Goal: Task Accomplishment & Management: Use online tool/utility

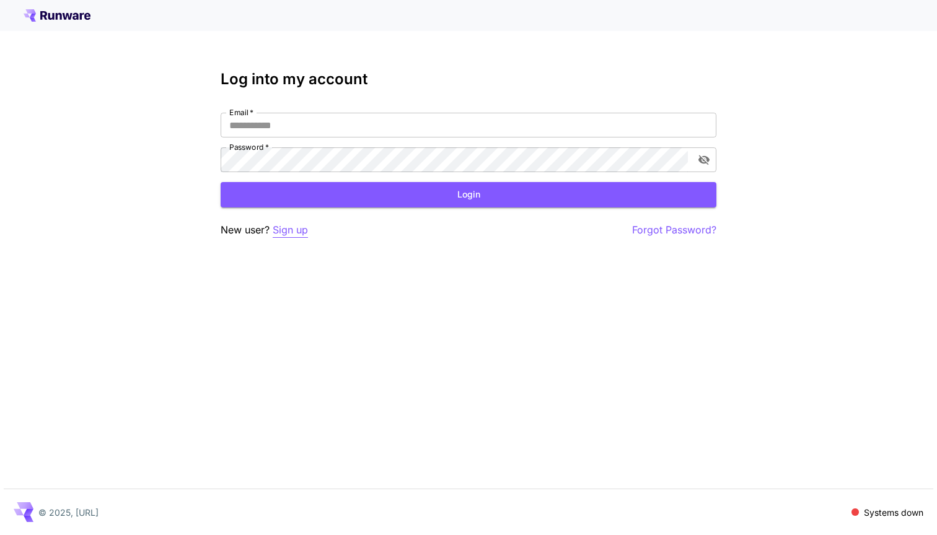
click at [293, 233] on p "Sign up" at bounding box center [290, 229] width 35 height 15
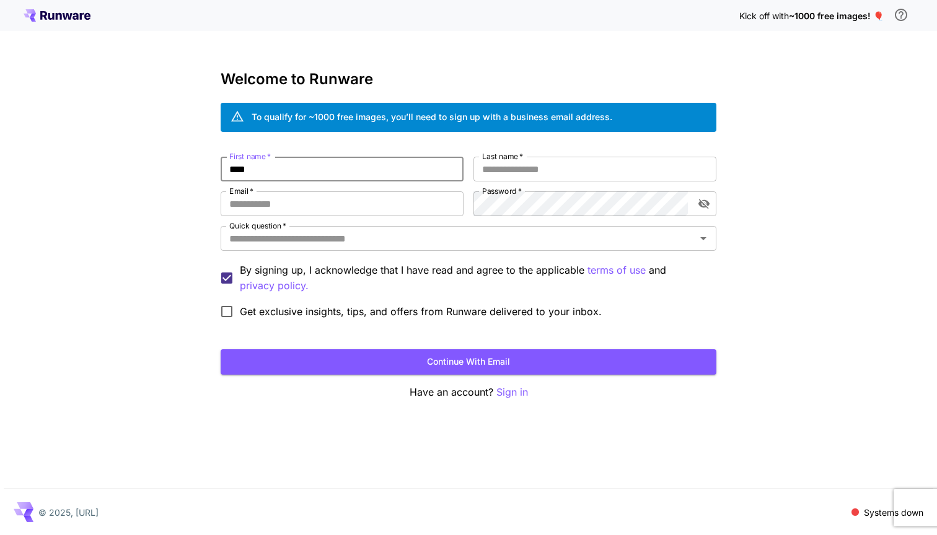
type input "****"
type input "*******"
type input "**********"
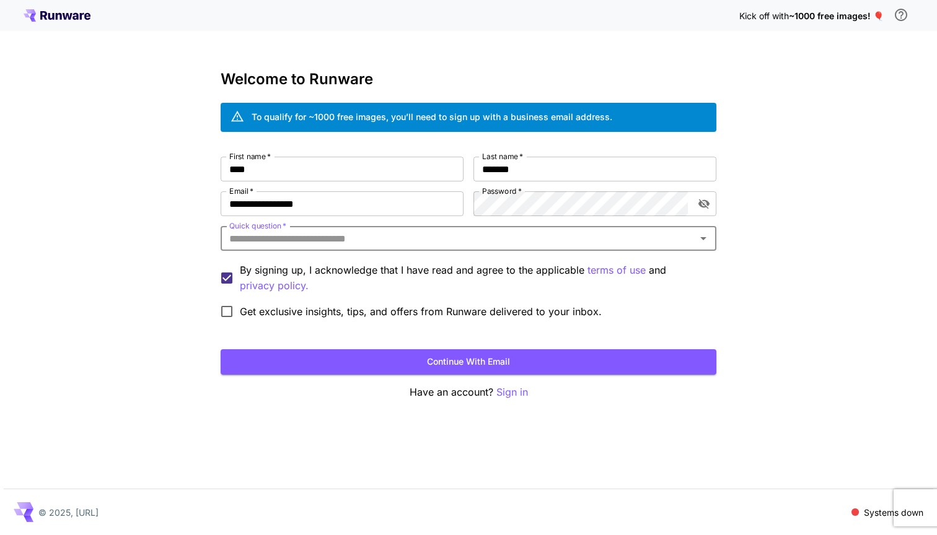
click at [342, 244] on input "Quick question   *" at bounding box center [458, 238] width 468 height 17
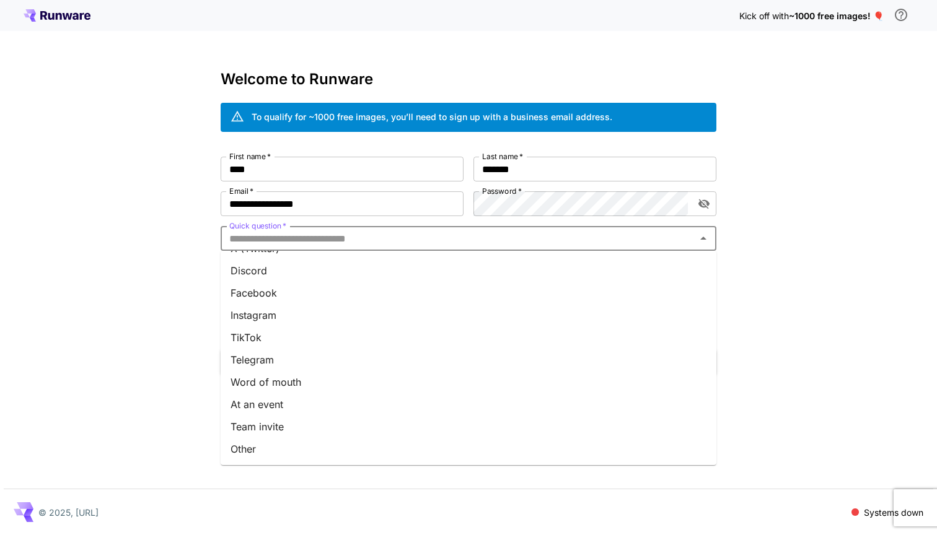
scroll to position [130, 0]
click at [303, 449] on li "Other" at bounding box center [469, 449] width 496 height 22
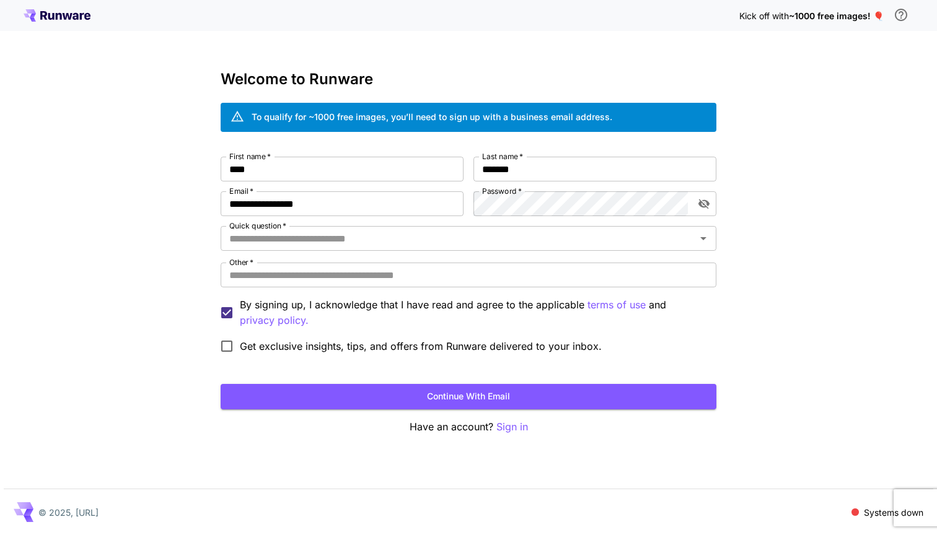
type input "*****"
click at [317, 281] on input "Other   *" at bounding box center [469, 275] width 496 height 25
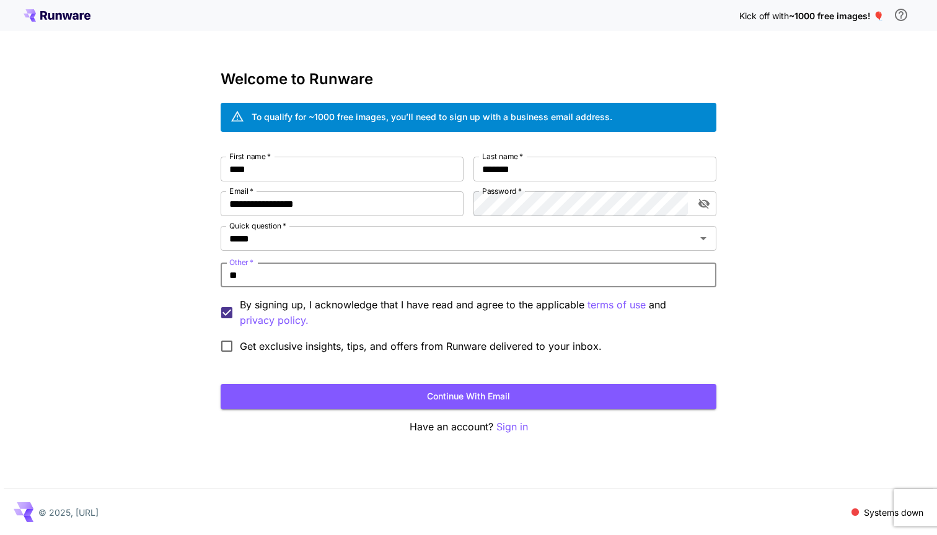
type input "*"
click at [315, 270] on input "Other   *" at bounding box center [469, 275] width 496 height 25
click at [373, 275] on input "Other   *" at bounding box center [469, 275] width 496 height 25
click at [421, 240] on input "*****" at bounding box center [450, 238] width 452 height 17
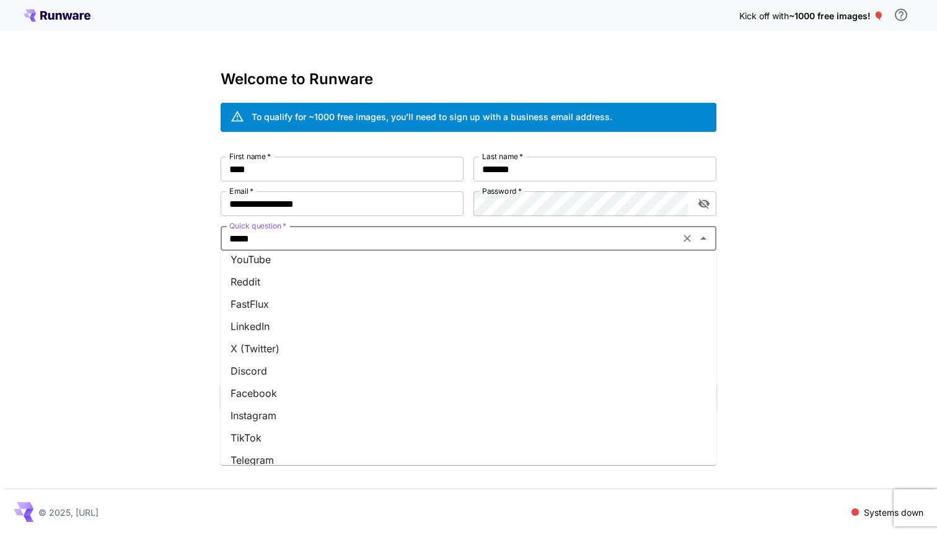
scroll to position [27, 0]
click at [293, 329] on li "LinkedIn" at bounding box center [469, 329] width 496 height 22
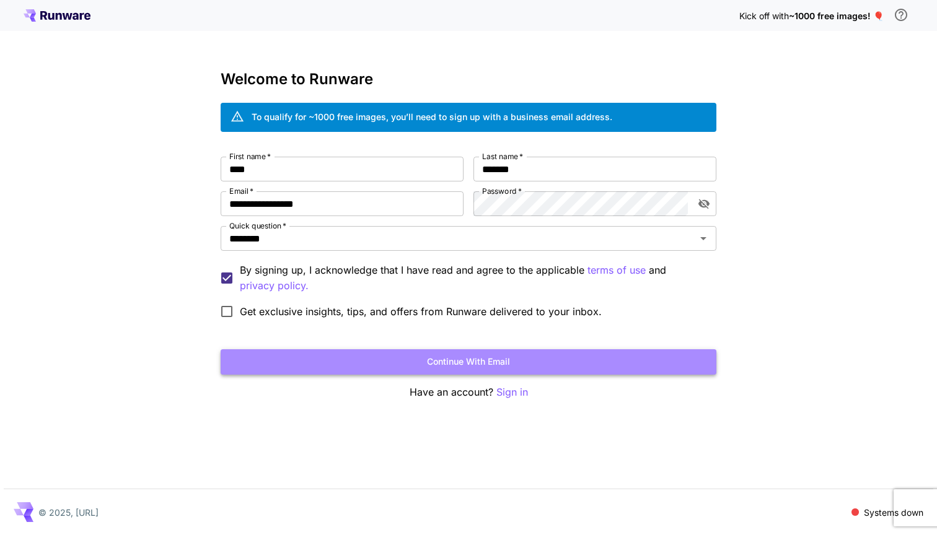
click at [376, 358] on button "Continue with email" at bounding box center [469, 361] width 496 height 25
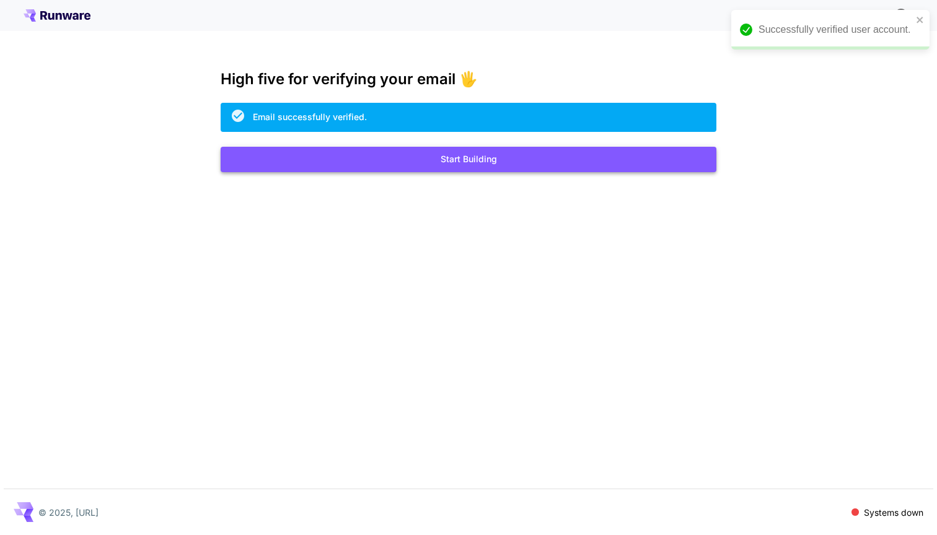
click at [468, 164] on button "Start Building" at bounding box center [469, 159] width 496 height 25
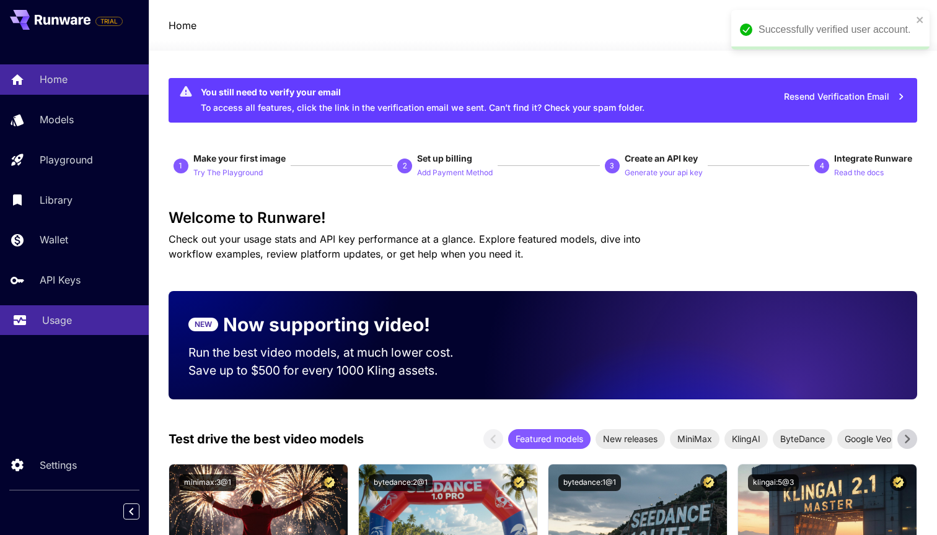
click at [61, 316] on p "Usage" at bounding box center [57, 320] width 30 height 15
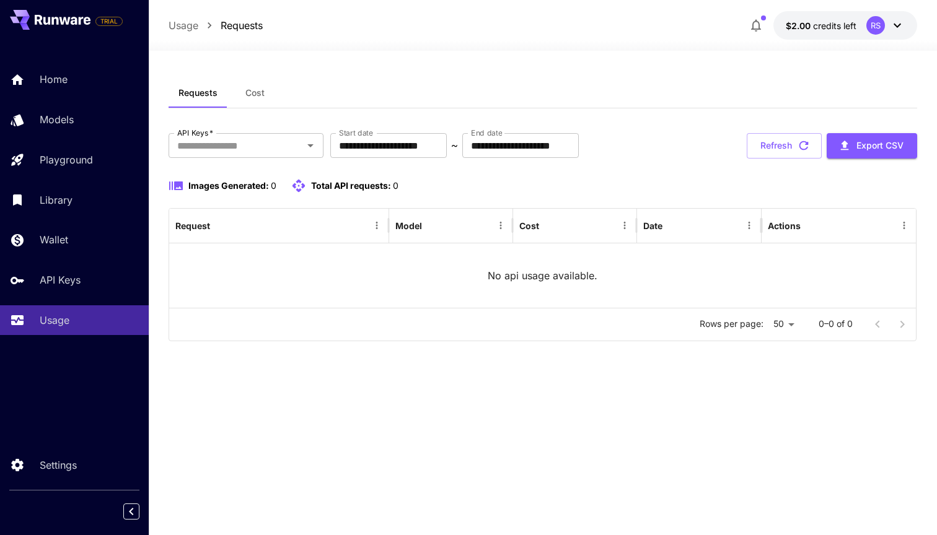
click at [896, 24] on icon at bounding box center [897, 25] width 15 height 15
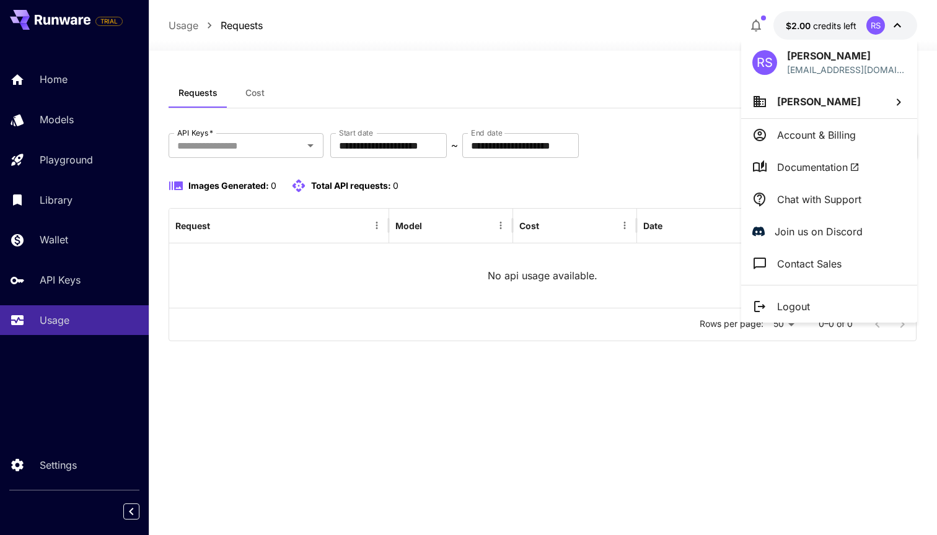
click at [635, 51] on div at bounding box center [468, 267] width 937 height 535
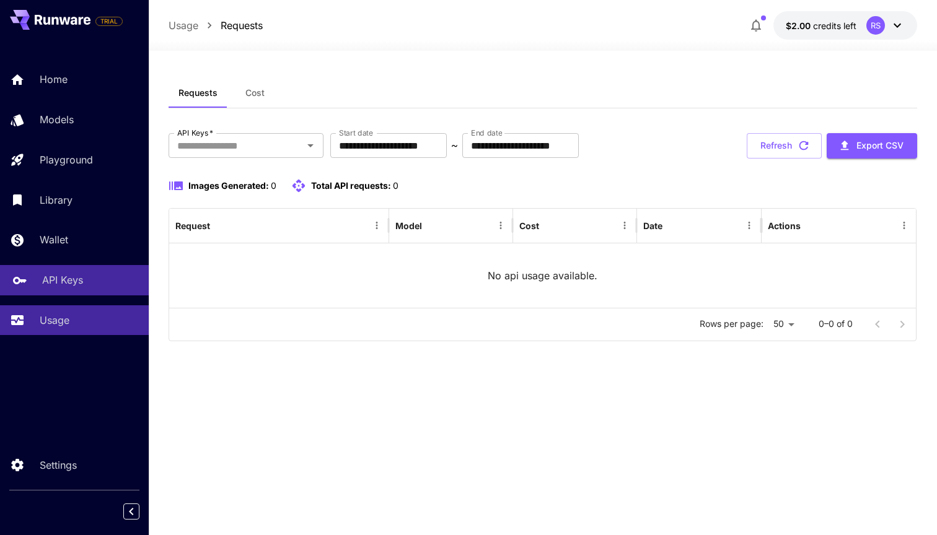
click at [72, 277] on p "API Keys" at bounding box center [62, 280] width 41 height 15
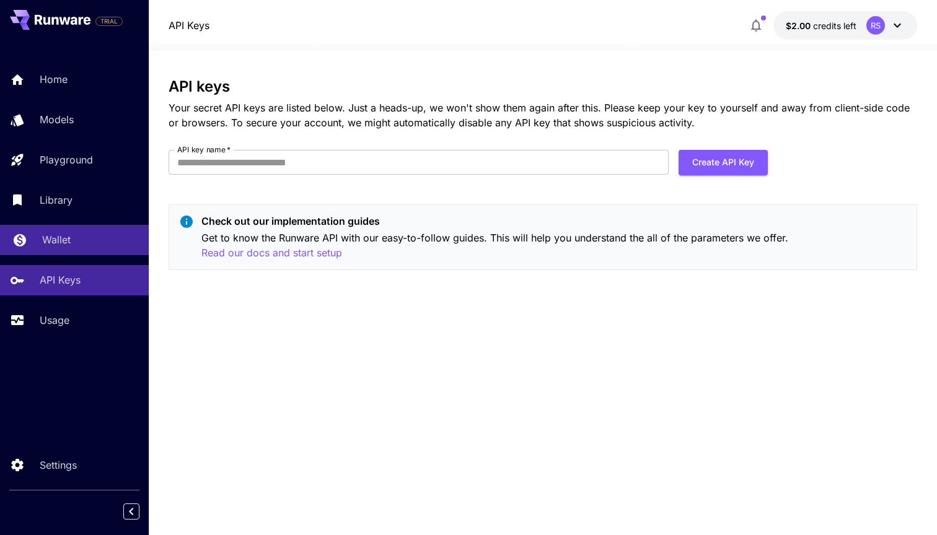
click at [65, 248] on link "Wallet" at bounding box center [74, 240] width 149 height 30
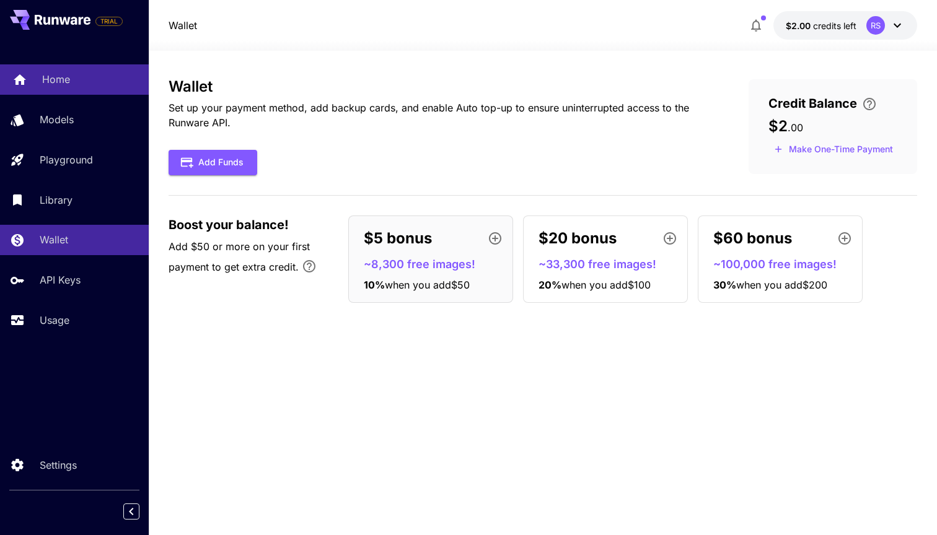
click at [84, 84] on div "Home" at bounding box center [90, 79] width 97 height 15
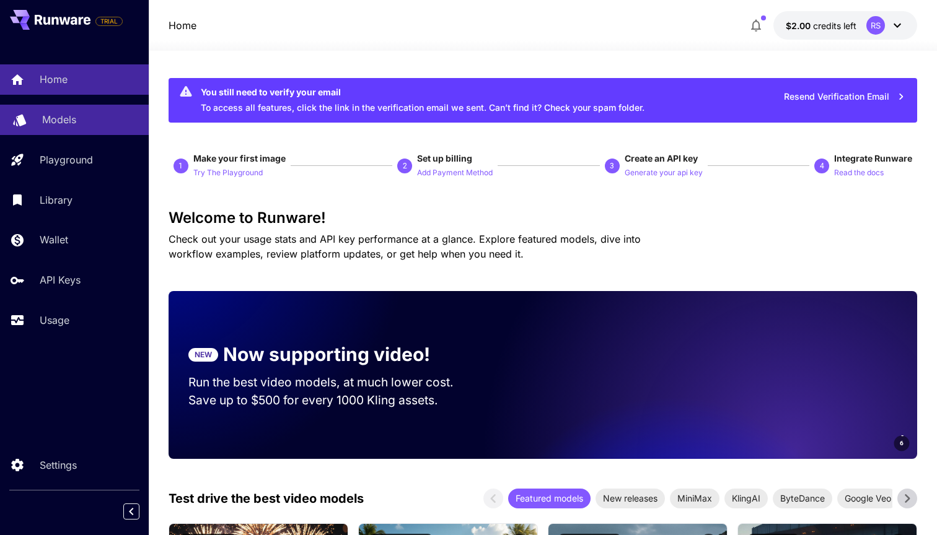
click at [82, 118] on div "Models" at bounding box center [90, 119] width 97 height 15
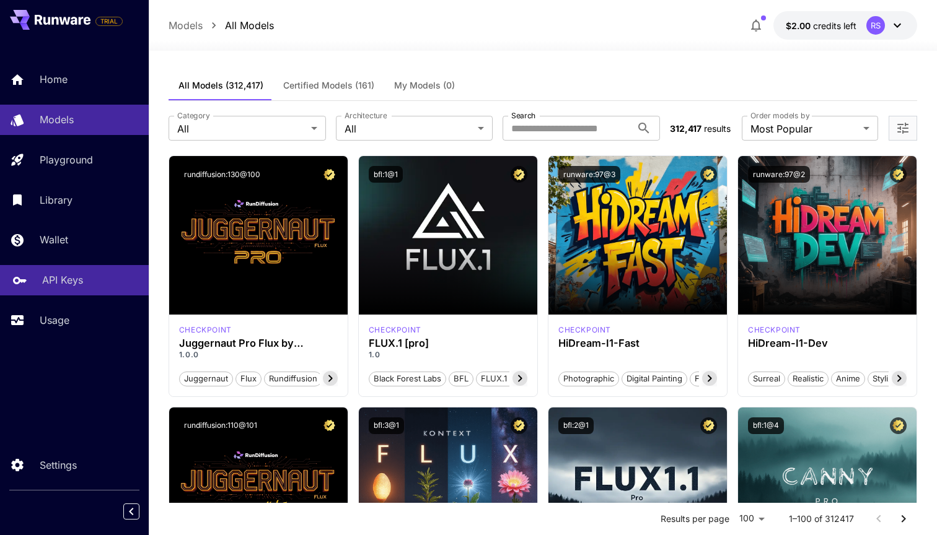
click at [76, 280] on p "API Keys" at bounding box center [62, 280] width 41 height 15
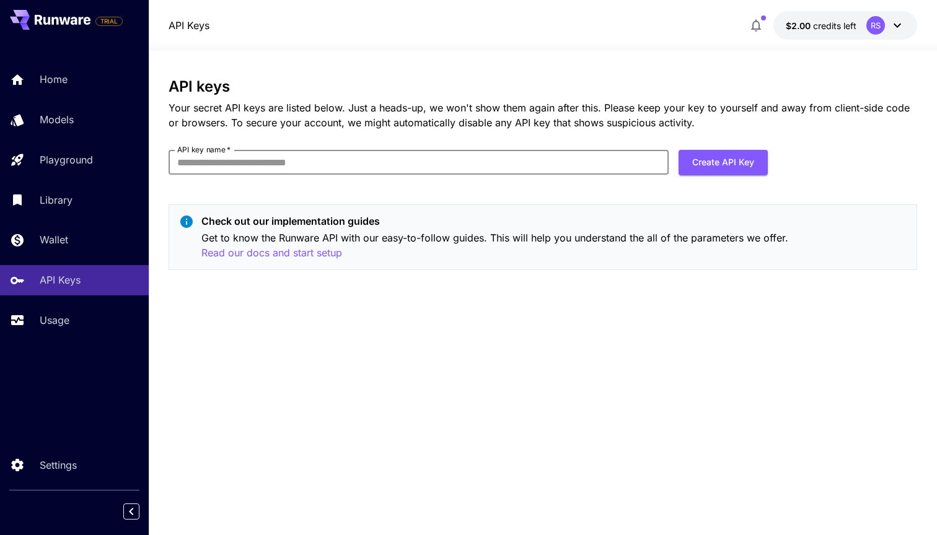
click at [322, 162] on input "API key name   *" at bounding box center [419, 162] width 500 height 25
type input "*********"
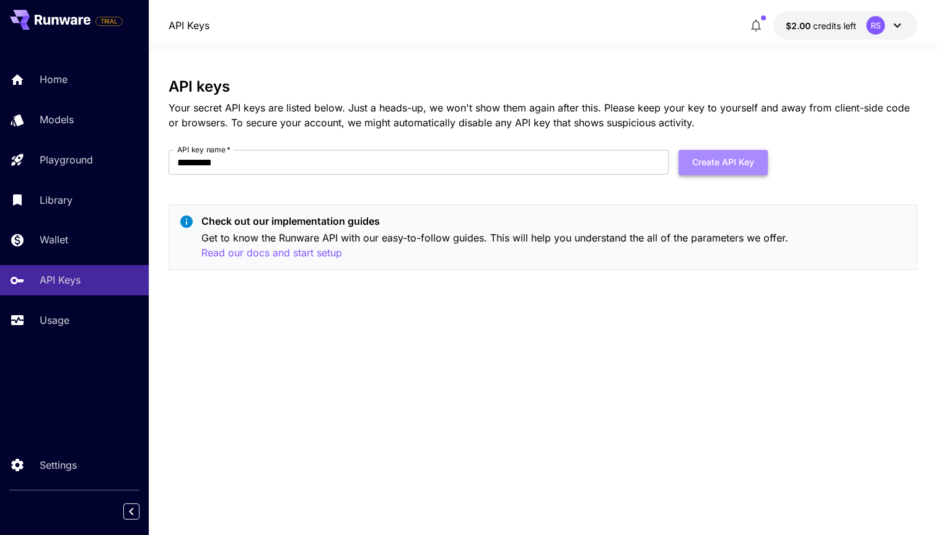
click at [718, 159] on button "Create API Key" at bounding box center [723, 162] width 89 height 25
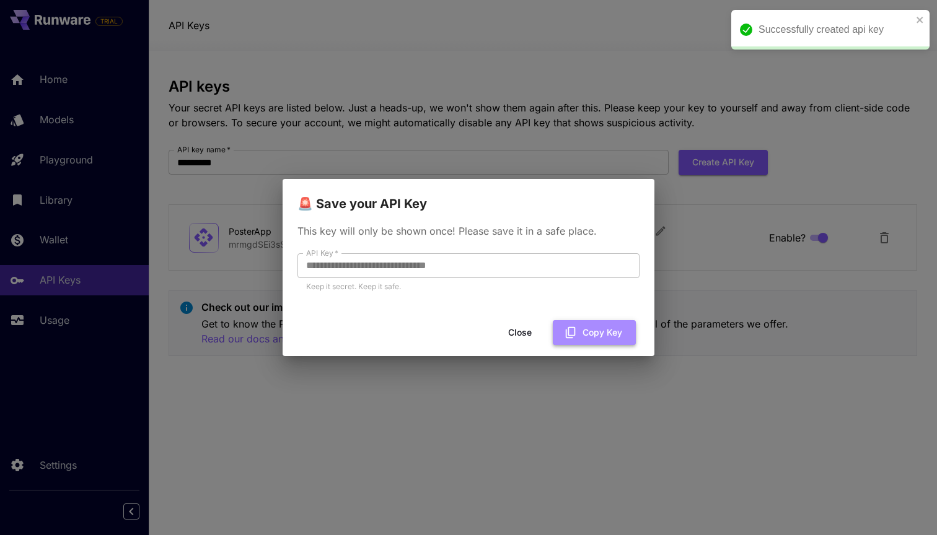
click at [592, 336] on button "Copy Key" at bounding box center [594, 332] width 83 height 25
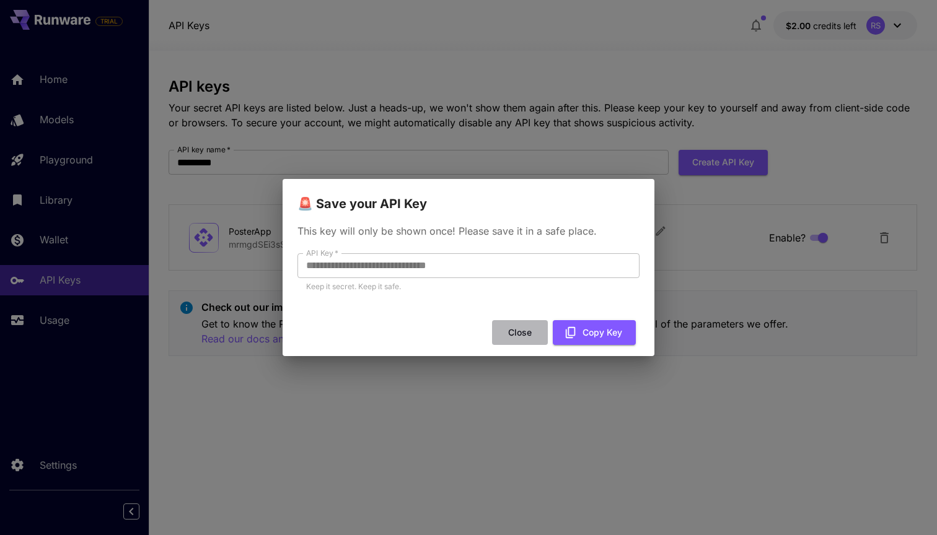
click at [521, 329] on button "Close" at bounding box center [520, 332] width 56 height 25
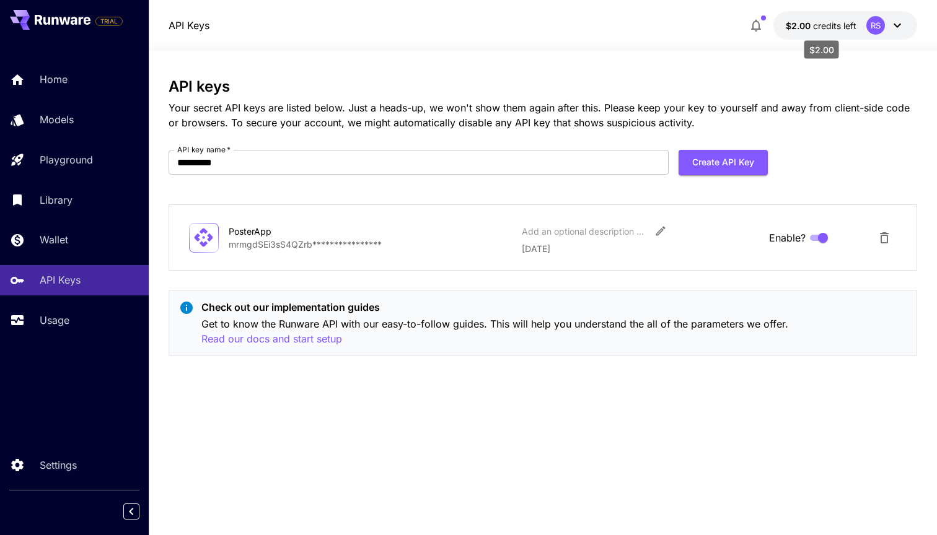
click at [833, 29] on span "credits left" at bounding box center [834, 25] width 43 height 11
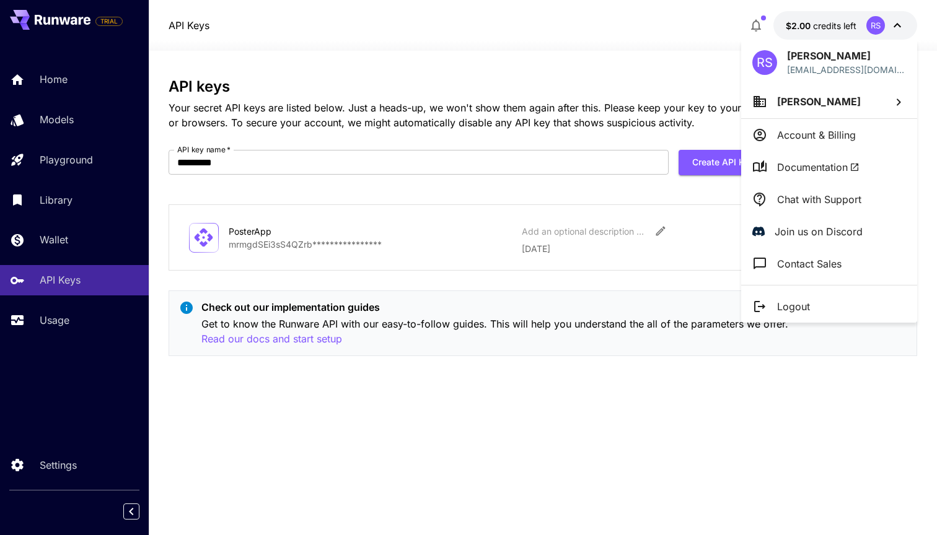
click at [692, 26] on div at bounding box center [468, 267] width 937 height 535
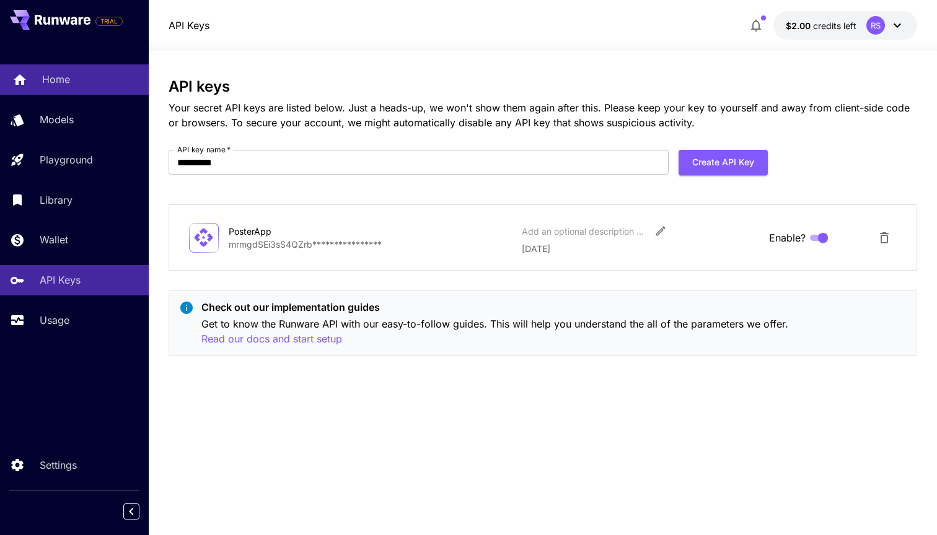
click at [105, 74] on div "Home" at bounding box center [90, 79] width 97 height 15
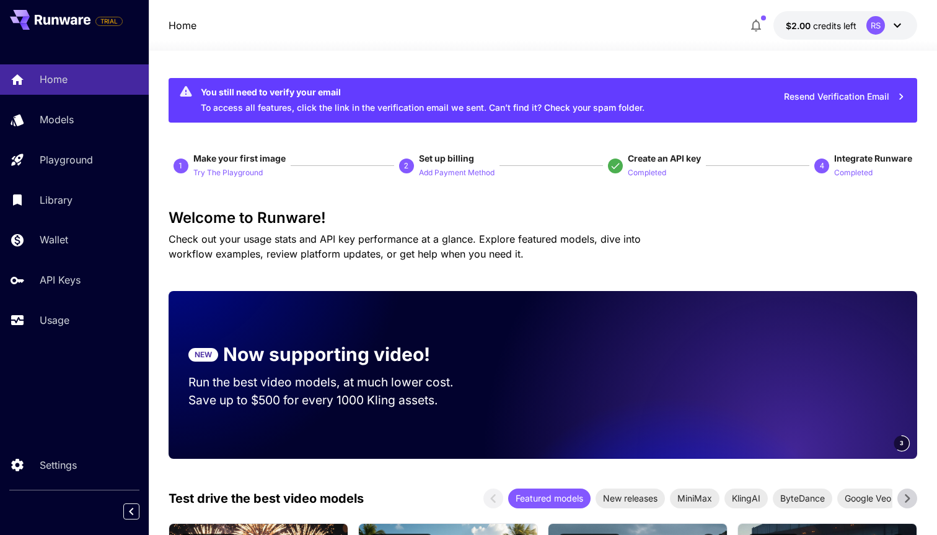
click at [860, 20] on button "$2.00 credits left RS" at bounding box center [845, 25] width 144 height 29
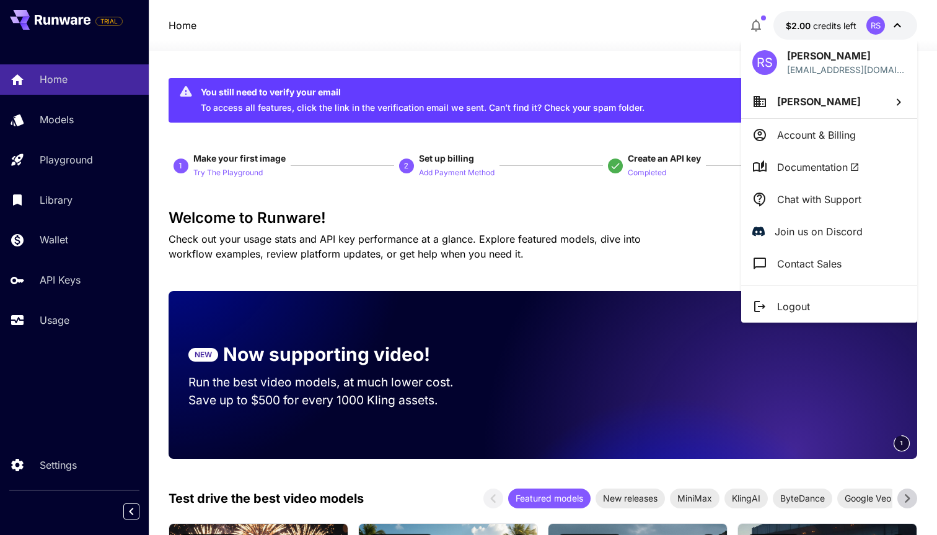
click at [585, 48] on div at bounding box center [468, 267] width 937 height 535
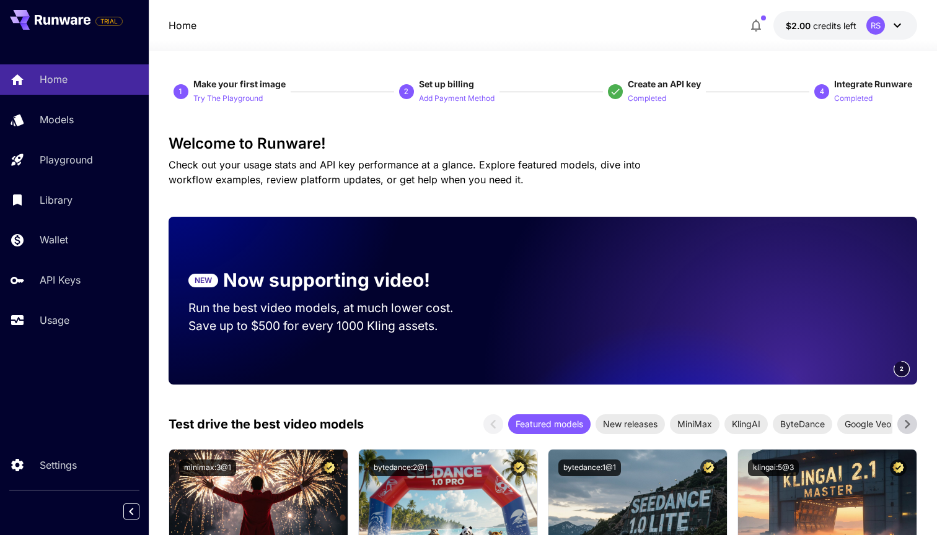
click at [895, 32] on icon at bounding box center [897, 25] width 15 height 15
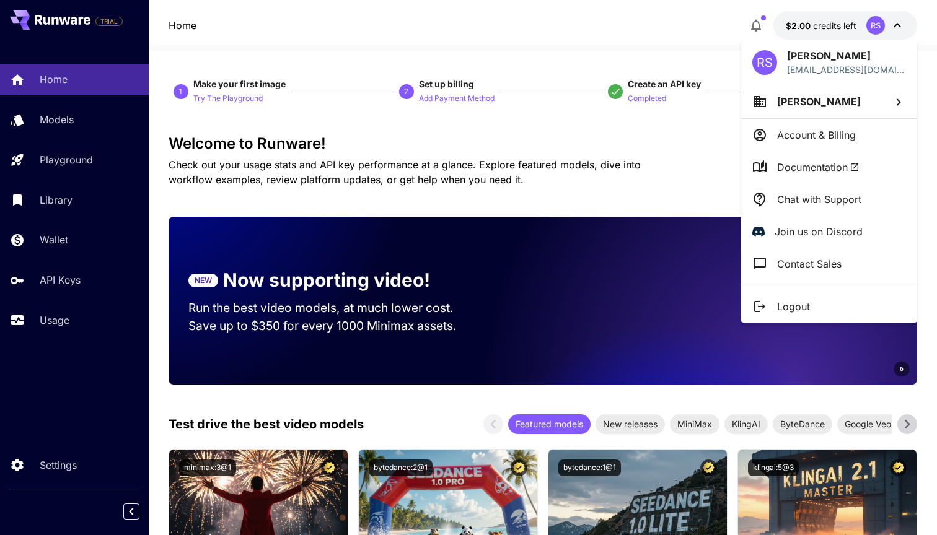
click at [637, 144] on div at bounding box center [468, 267] width 937 height 535
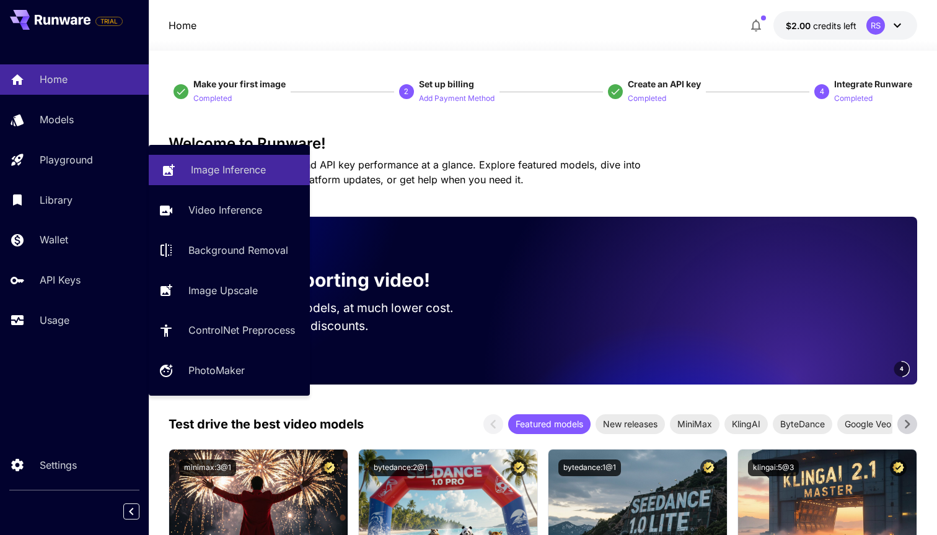
click at [208, 164] on p "Image Inference" at bounding box center [228, 169] width 75 height 15
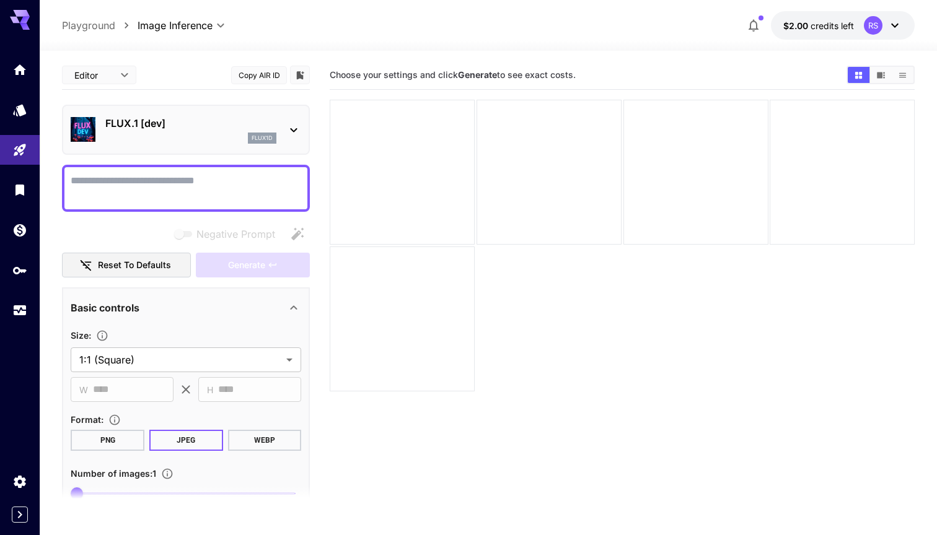
click at [289, 126] on icon at bounding box center [293, 130] width 15 height 15
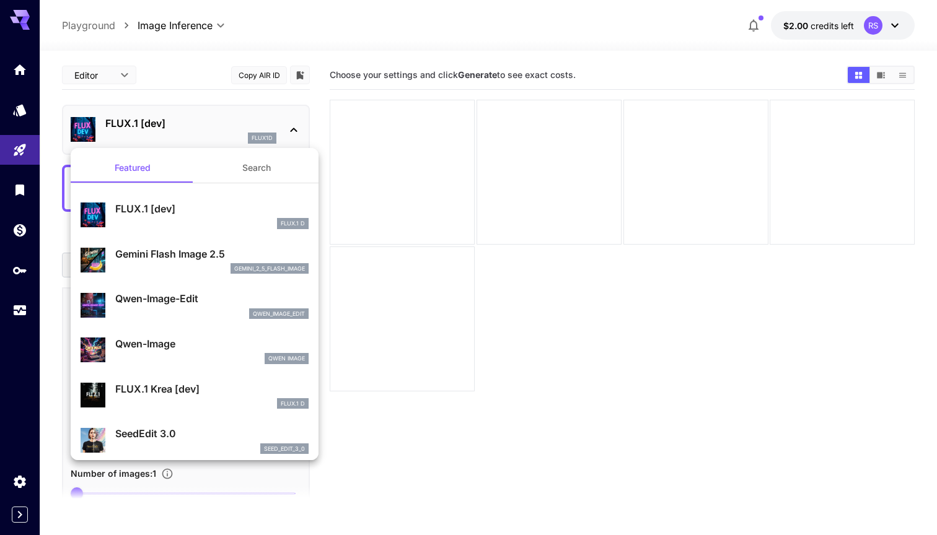
click at [444, 210] on div at bounding box center [468, 267] width 937 height 535
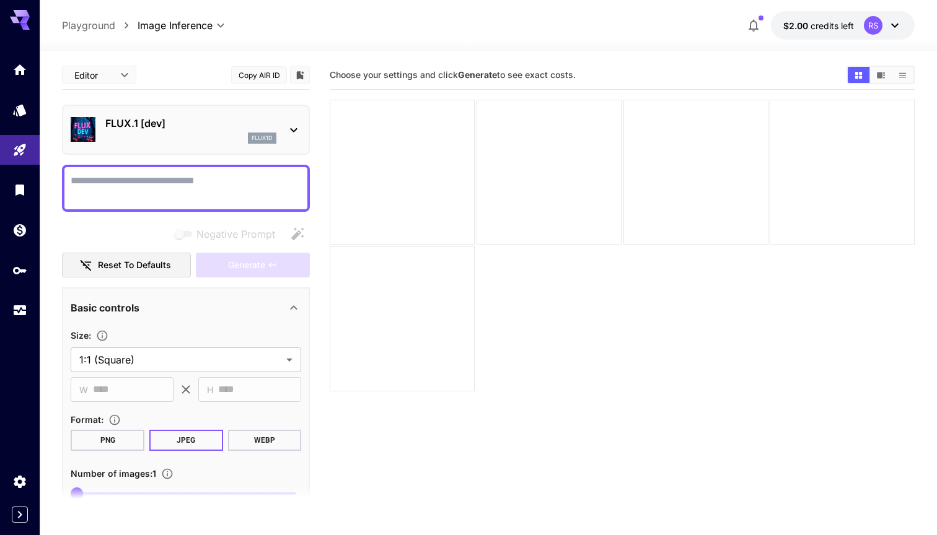
click at [276, 131] on div "FLUX.1 [dev] flux1d" at bounding box center [190, 130] width 171 height 28
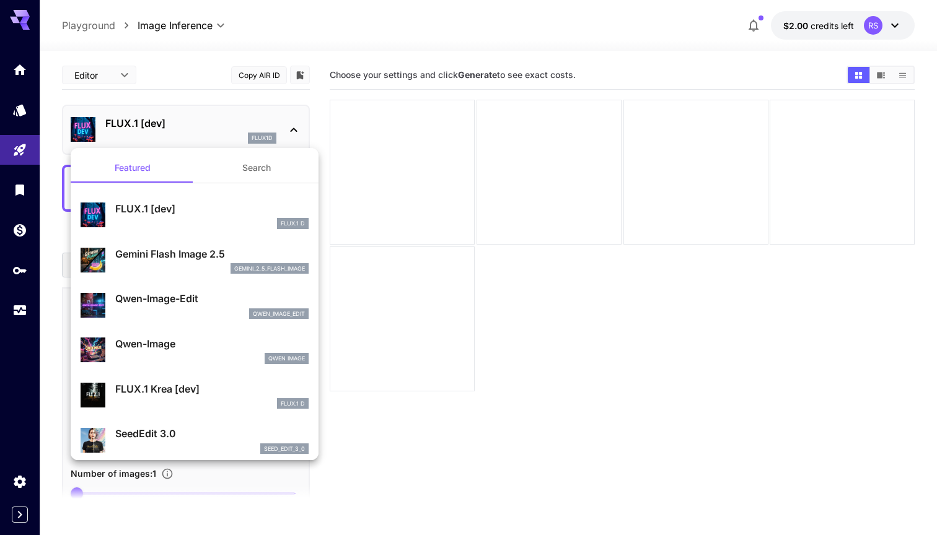
click at [466, 24] on div at bounding box center [468, 267] width 937 height 535
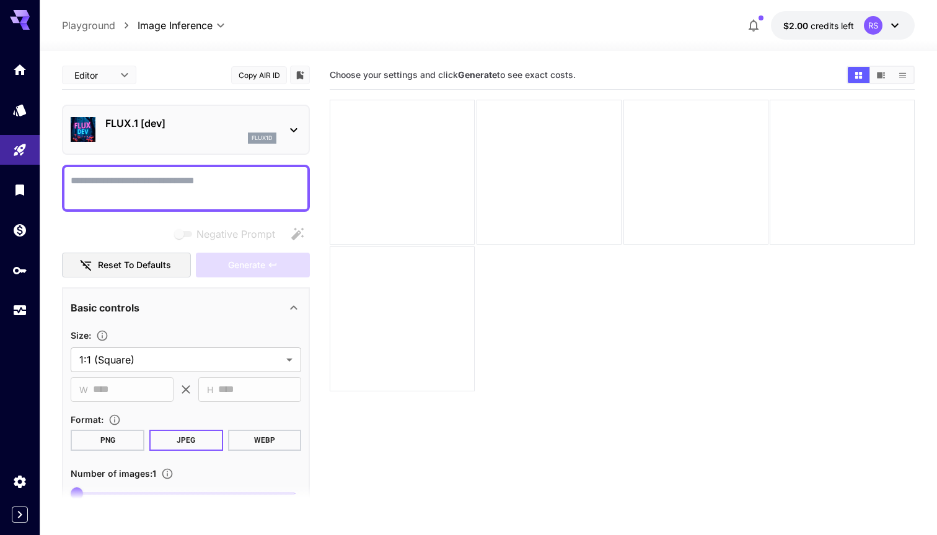
click at [180, 195] on textarea "Negative Prompt" at bounding box center [186, 189] width 231 height 30
click at [220, 118] on p "FLUX.1 [dev]" at bounding box center [190, 123] width 171 height 15
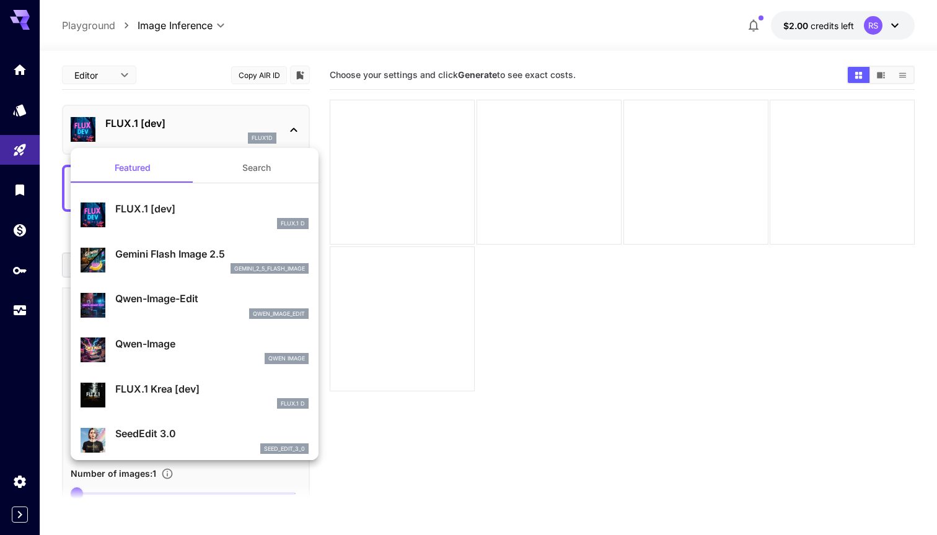
click at [256, 175] on button "Search" at bounding box center [257, 168] width 124 height 30
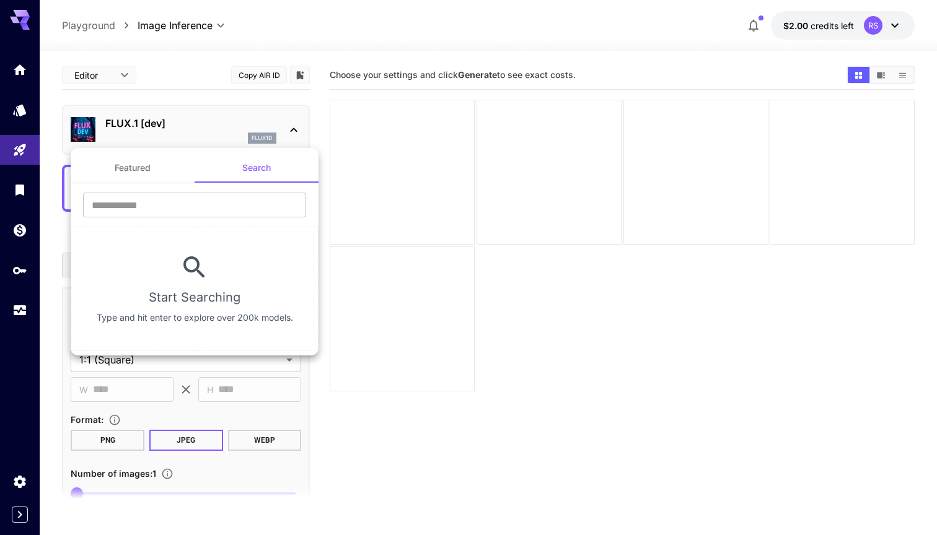
click at [144, 172] on button "Featured" at bounding box center [133, 168] width 124 height 30
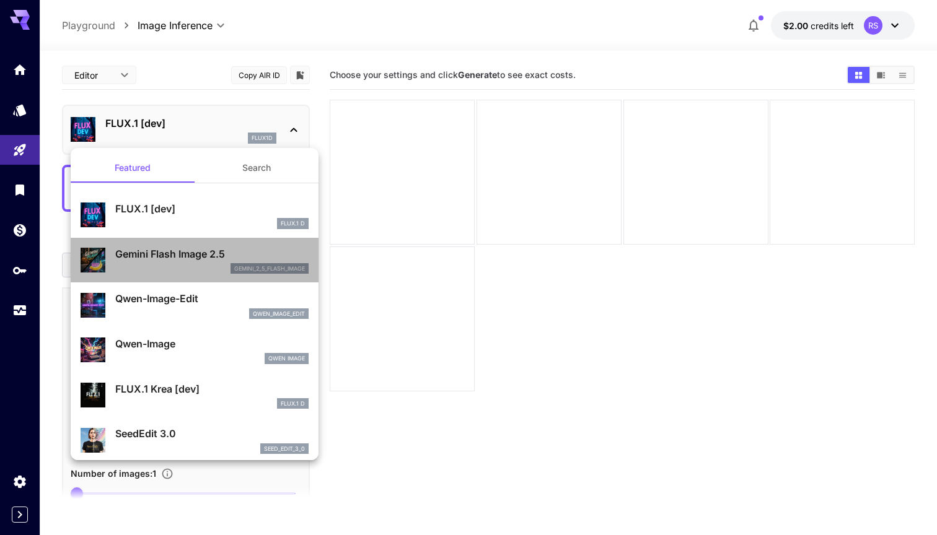
click at [177, 253] on p "Gemini Flash Image 2.5" at bounding box center [211, 254] width 193 height 15
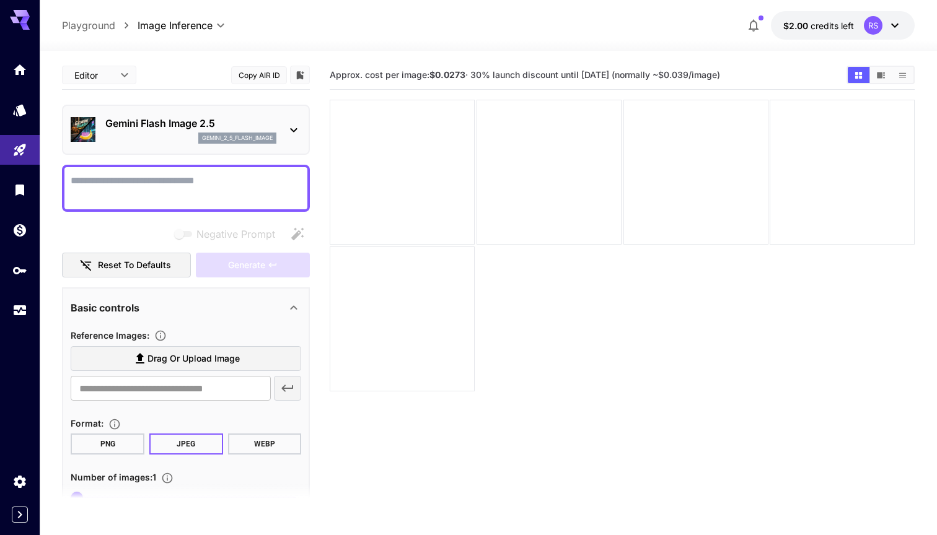
click at [177, 130] on p "Gemini Flash Image 2.5" at bounding box center [190, 123] width 171 height 15
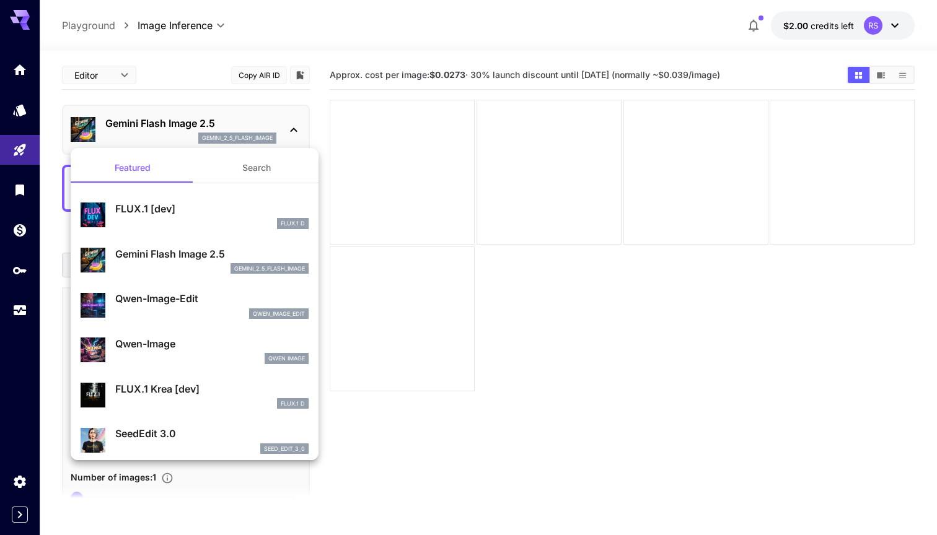
click at [181, 205] on p "FLUX.1 [dev]" at bounding box center [211, 208] width 193 height 15
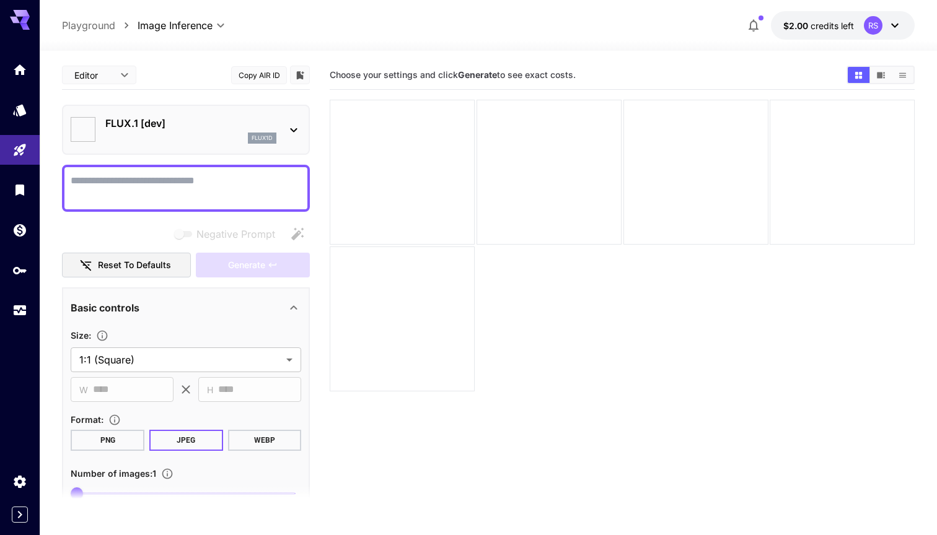
type input "**********"
click at [198, 181] on textarea "Negative Prompt" at bounding box center [186, 189] width 231 height 30
click at [210, 128] on p "FLUX.1 [dev]" at bounding box center [190, 123] width 171 height 15
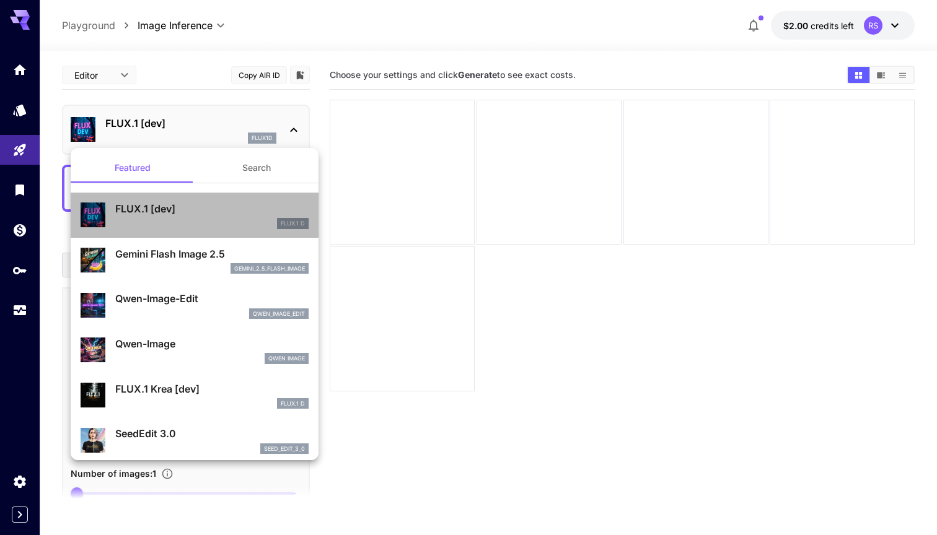
click at [203, 217] on div "FLUX.1 [dev] FLUX.1 D" at bounding box center [211, 215] width 193 height 28
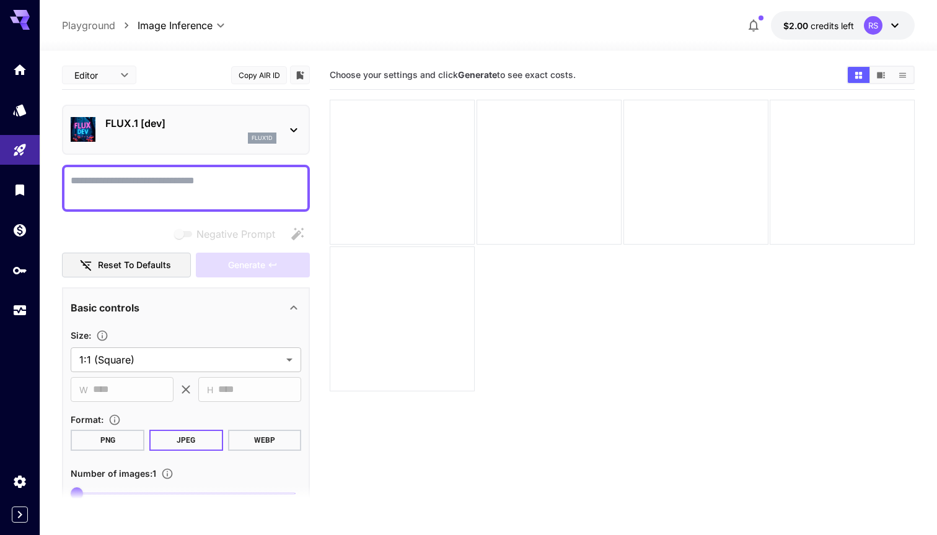
click at [218, 136] on div "flux1d" at bounding box center [190, 138] width 171 height 11
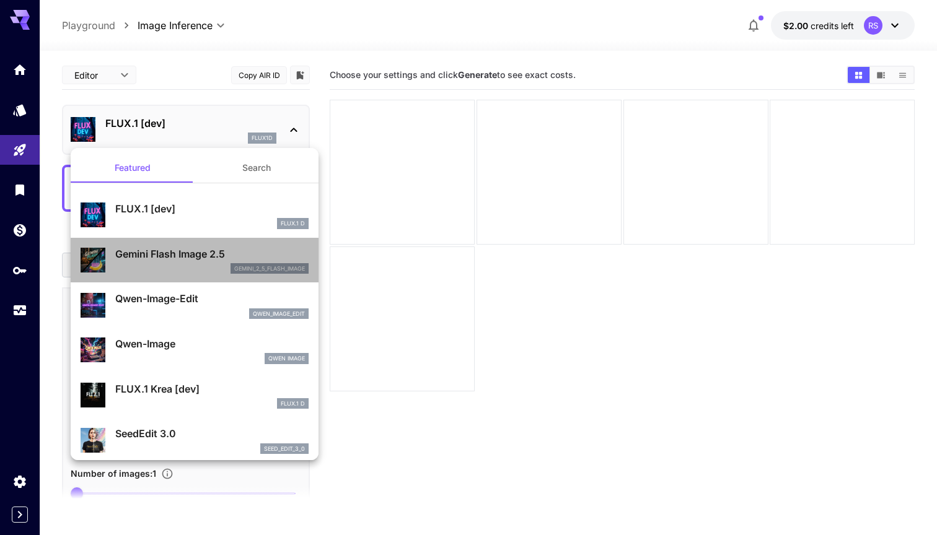
click at [197, 264] on div "gemini_2_5_flash_image" at bounding box center [211, 268] width 193 height 11
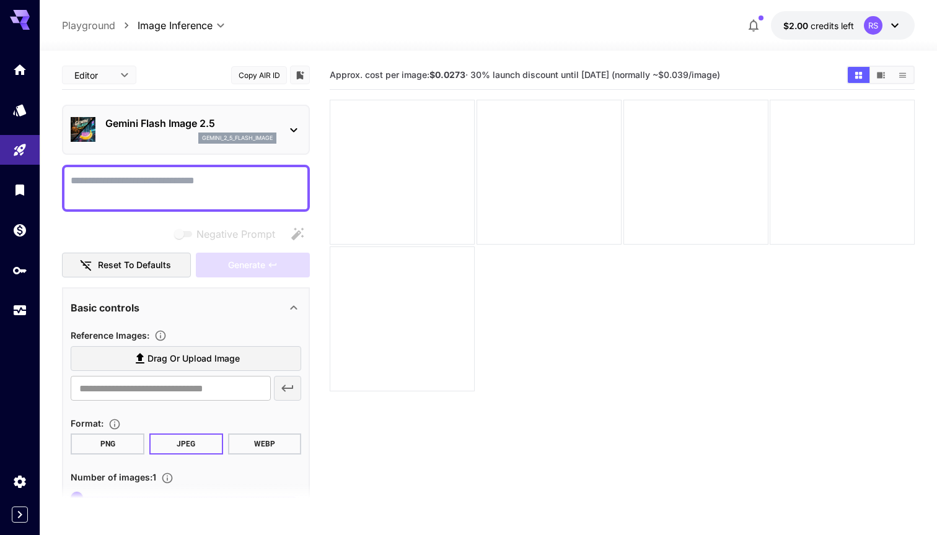
click at [211, 132] on div "Gemini Flash Image 2.5 gemini_2_5_flash_image" at bounding box center [190, 130] width 171 height 28
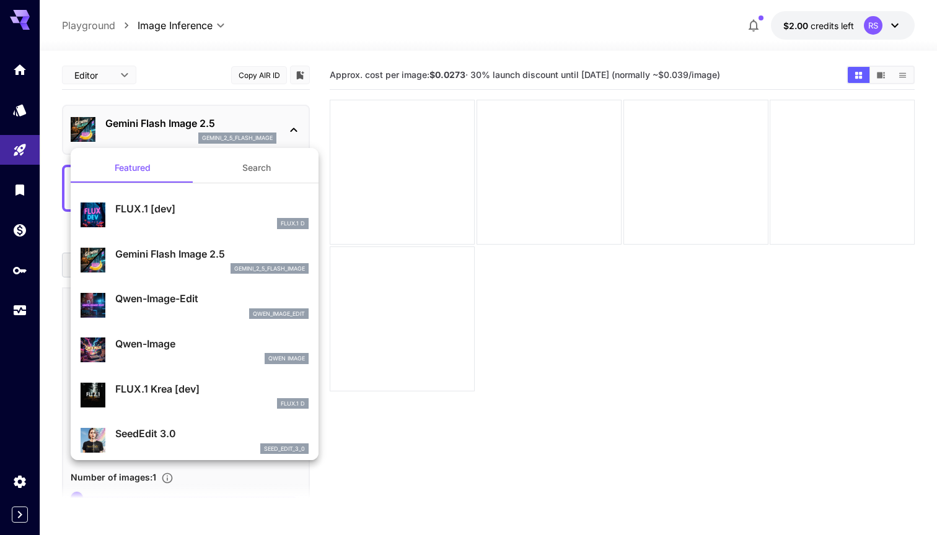
click at [201, 298] on p "Qwen-Image-Edit" at bounding box center [211, 298] width 193 height 15
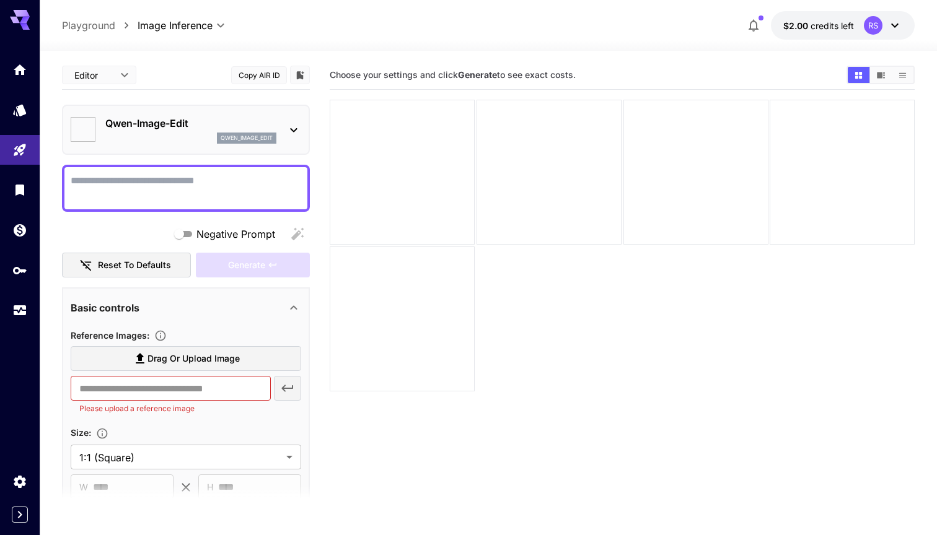
type input "*****"
click at [205, 165] on div at bounding box center [186, 188] width 248 height 47
click at [230, 384] on input "text" at bounding box center [171, 388] width 200 height 25
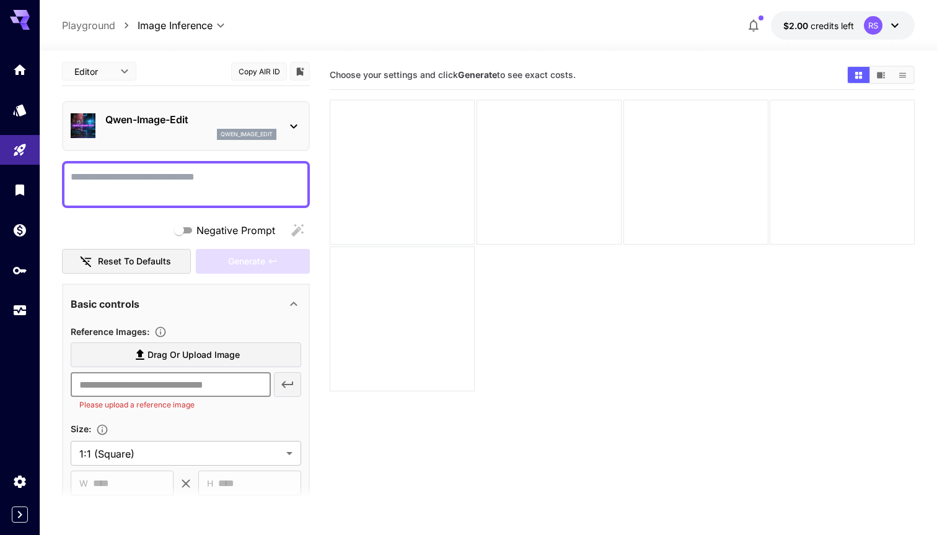
scroll to position [7, 0]
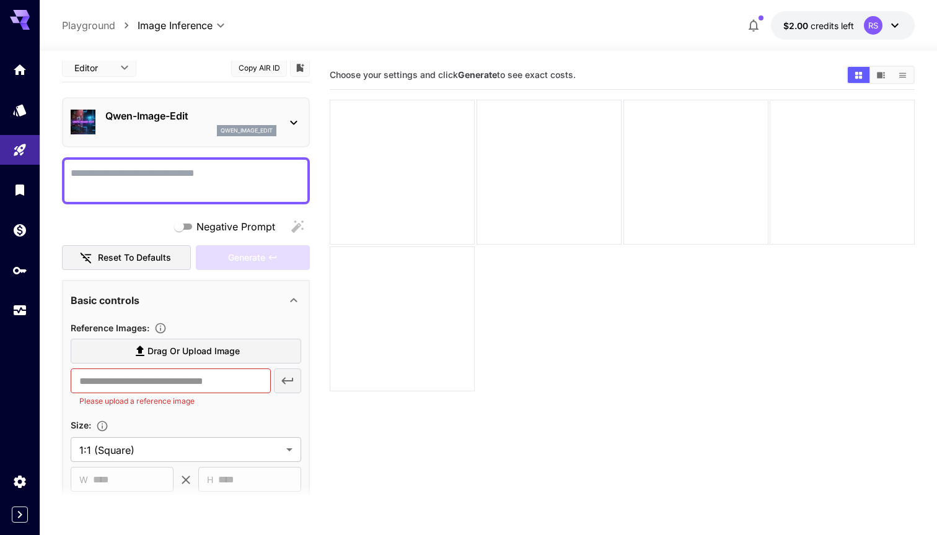
click at [186, 110] on p "Qwen-Image-Edit" at bounding box center [190, 115] width 171 height 15
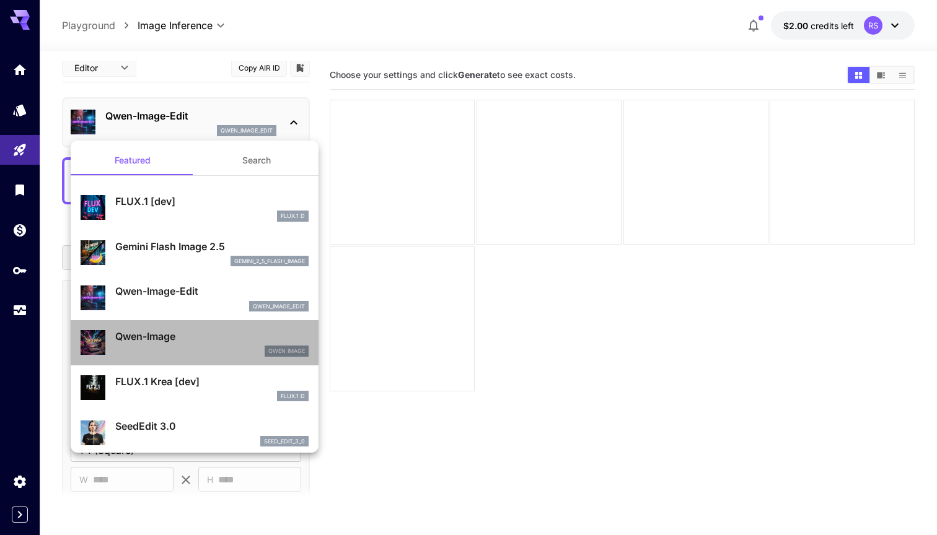
click at [178, 329] on p "Qwen-Image" at bounding box center [211, 336] width 193 height 15
type input "**"
type input "***"
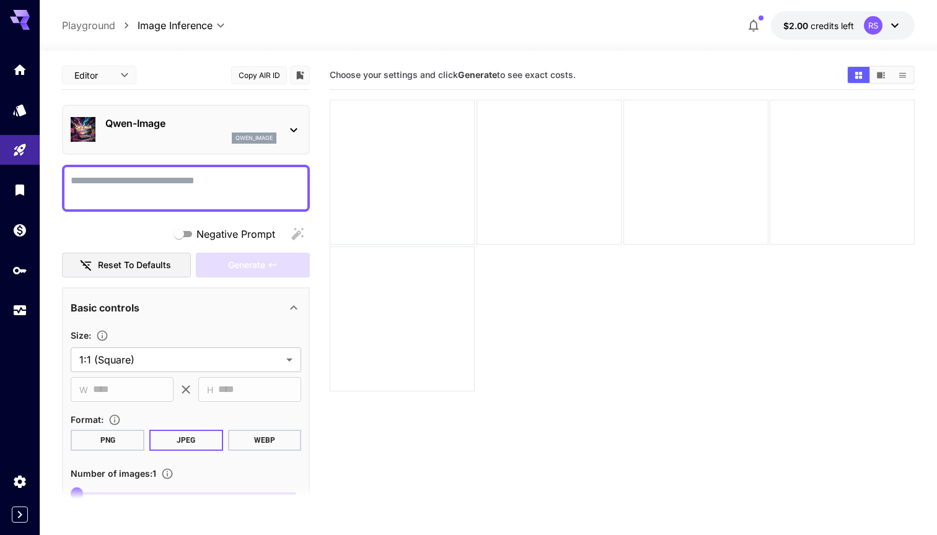
scroll to position [-1, 0]
click at [136, 178] on textarea "Negative Prompt" at bounding box center [186, 189] width 231 height 30
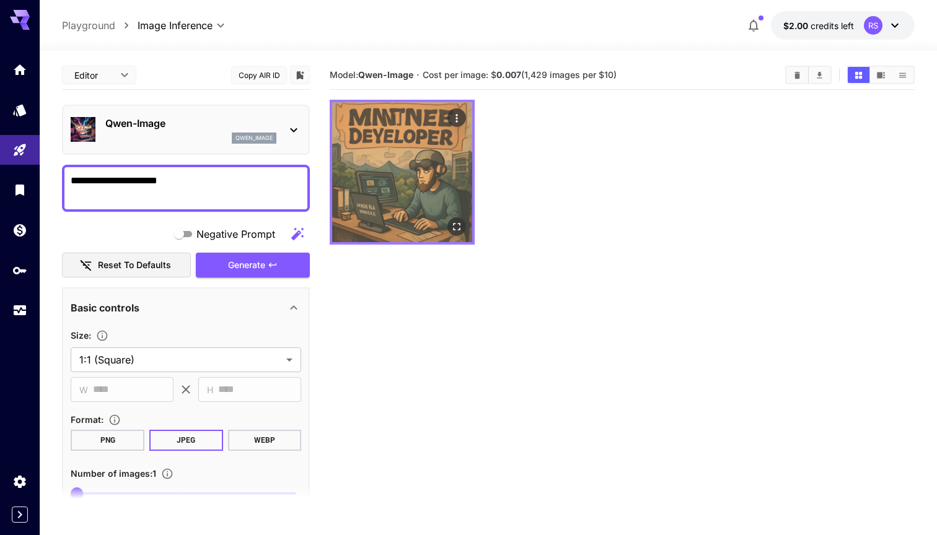
scroll to position [0, 0]
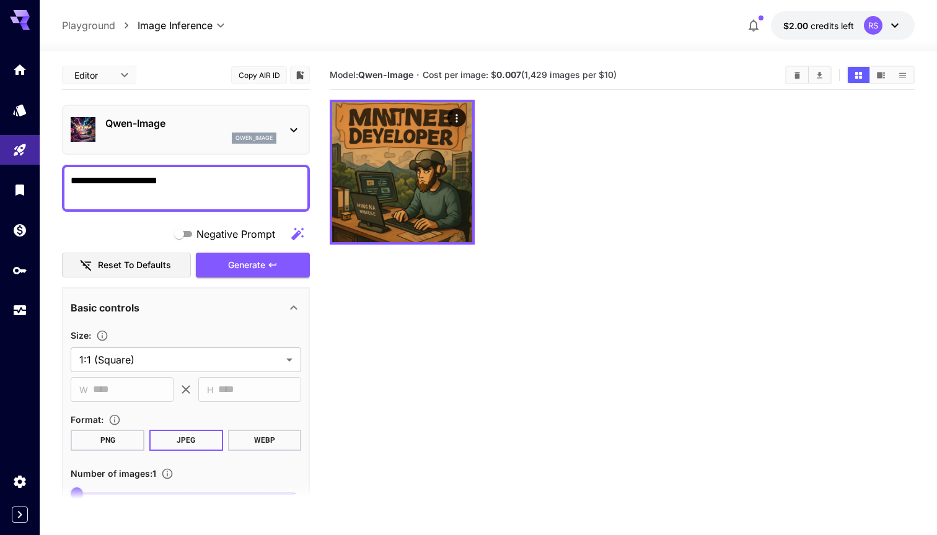
type textarea "**********"
click at [148, 133] on div "qwen_image" at bounding box center [190, 138] width 171 height 11
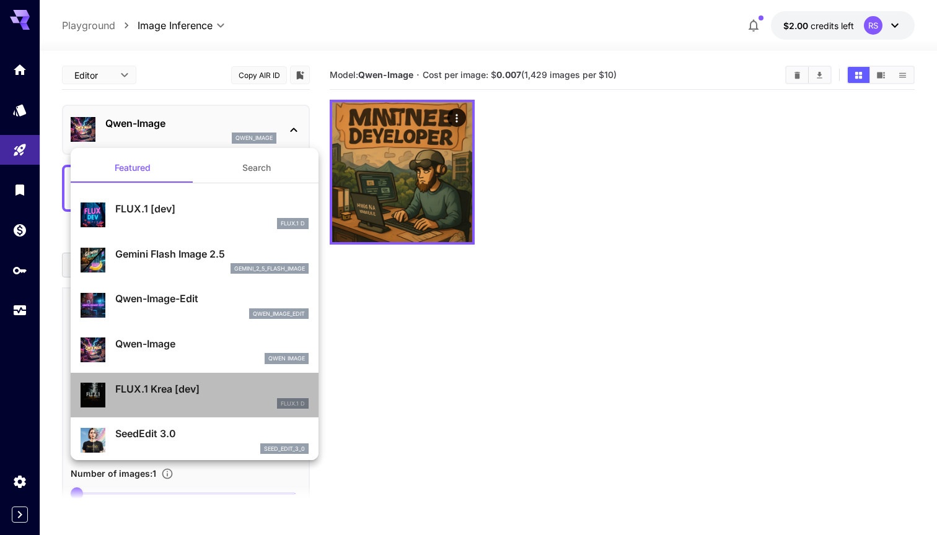
click at [173, 385] on p "FLUX.1 Krea [dev]" at bounding box center [211, 389] width 193 height 15
type input "**"
type input "***"
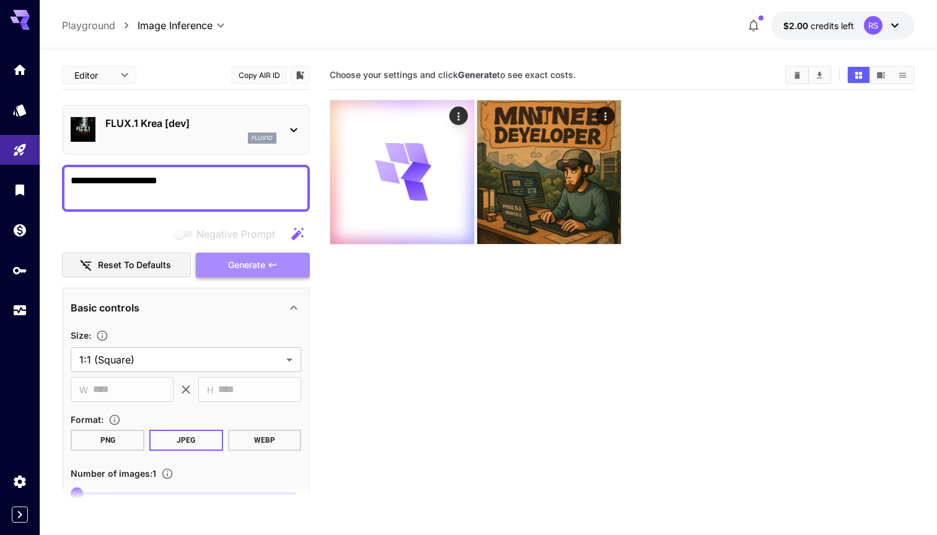
click at [258, 263] on span "Generate" at bounding box center [246, 265] width 37 height 15
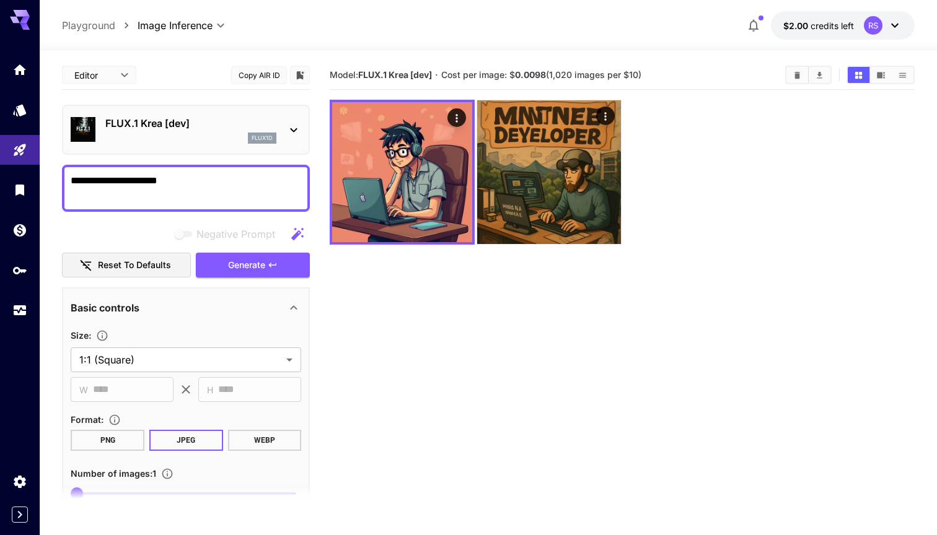
click at [192, 177] on textarea "**********" at bounding box center [186, 189] width 231 height 30
type textarea "**********"
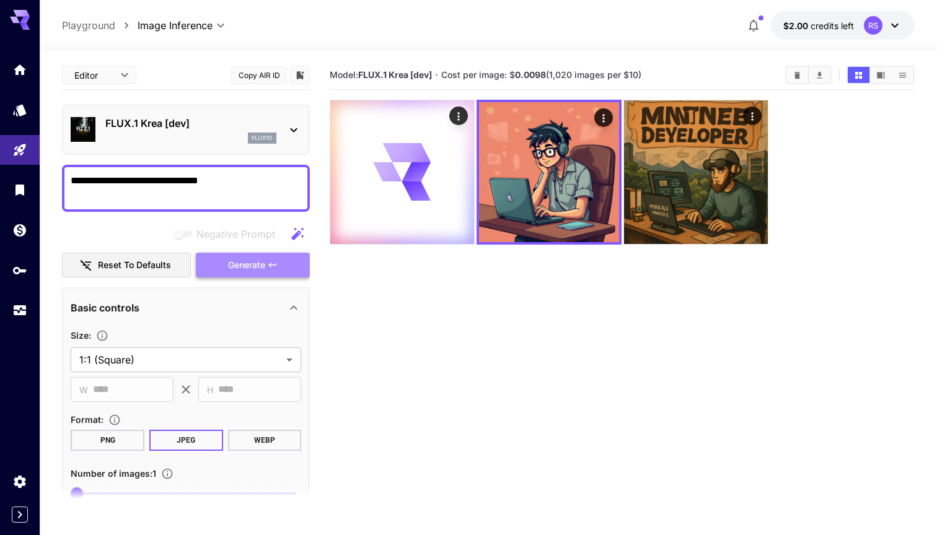
click at [257, 267] on span "Generate" at bounding box center [246, 265] width 37 height 15
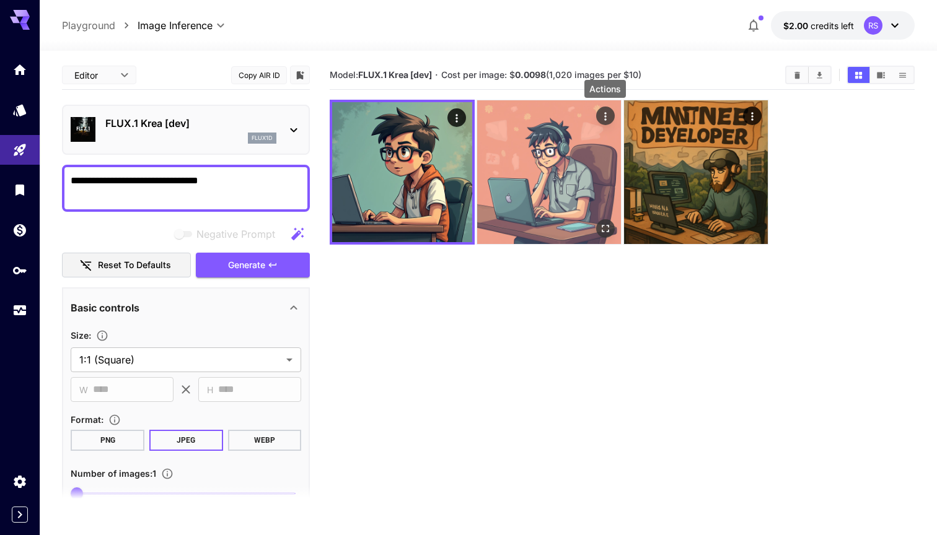
click at [607, 116] on icon "Actions" at bounding box center [605, 116] width 12 height 12
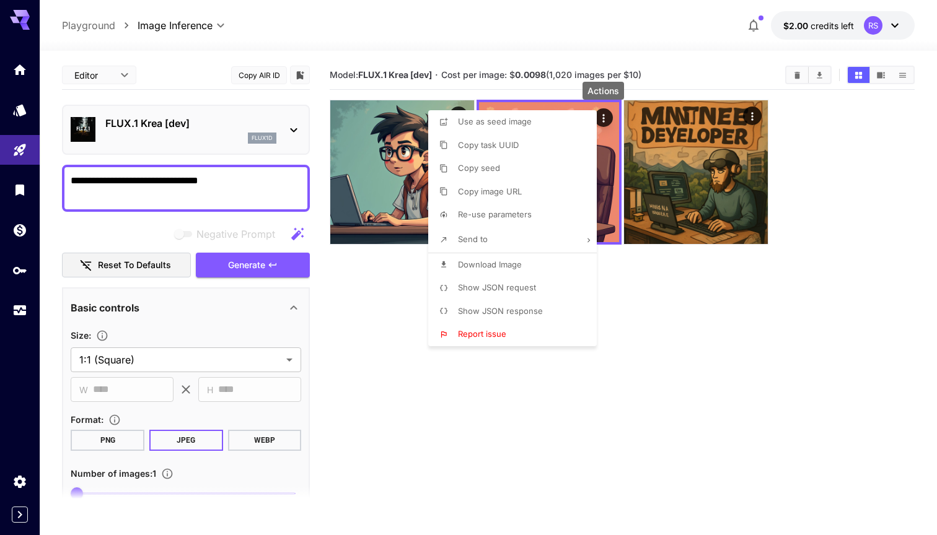
click at [651, 403] on div at bounding box center [468, 267] width 937 height 535
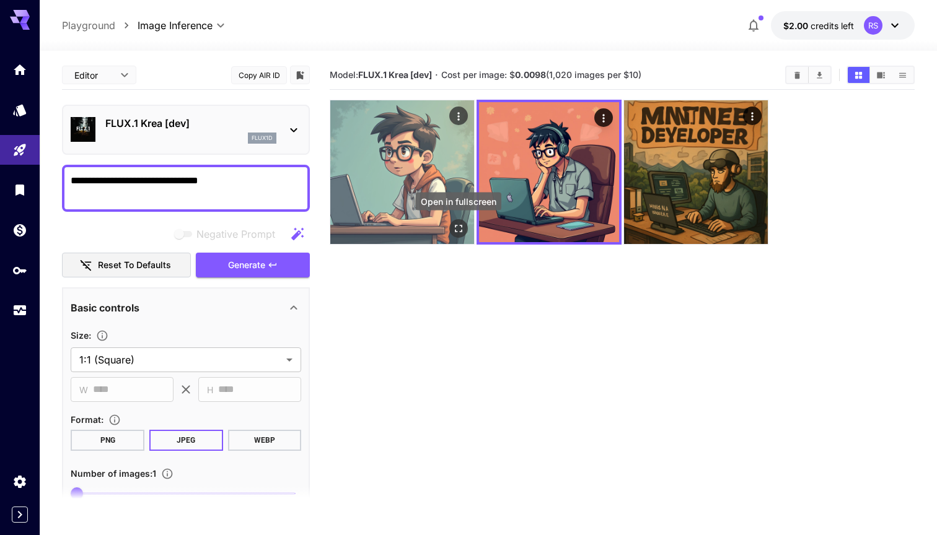
click at [464, 227] on icon "Open in fullscreen" at bounding box center [458, 228] width 12 height 12
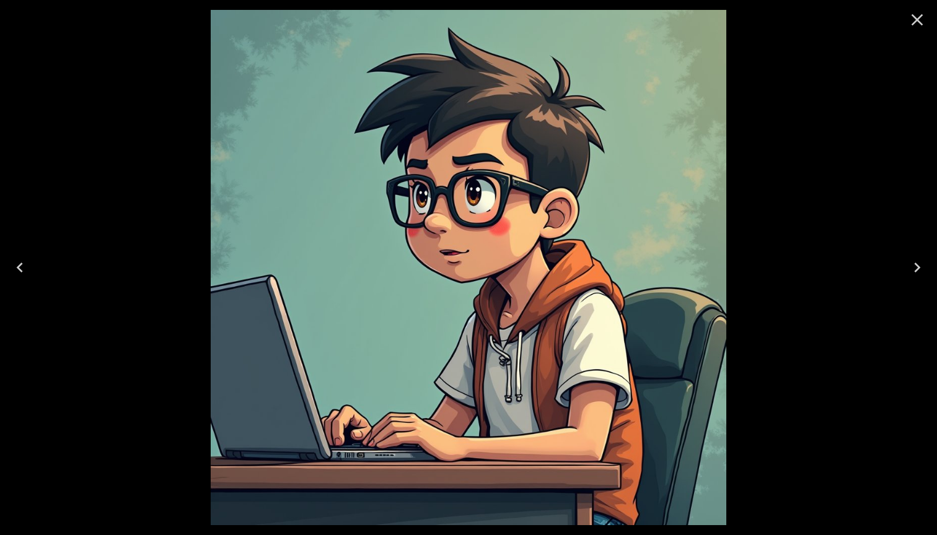
click at [880, 242] on div at bounding box center [468, 267] width 937 height 535
click at [921, 13] on icon "Close" at bounding box center [917, 20] width 20 height 20
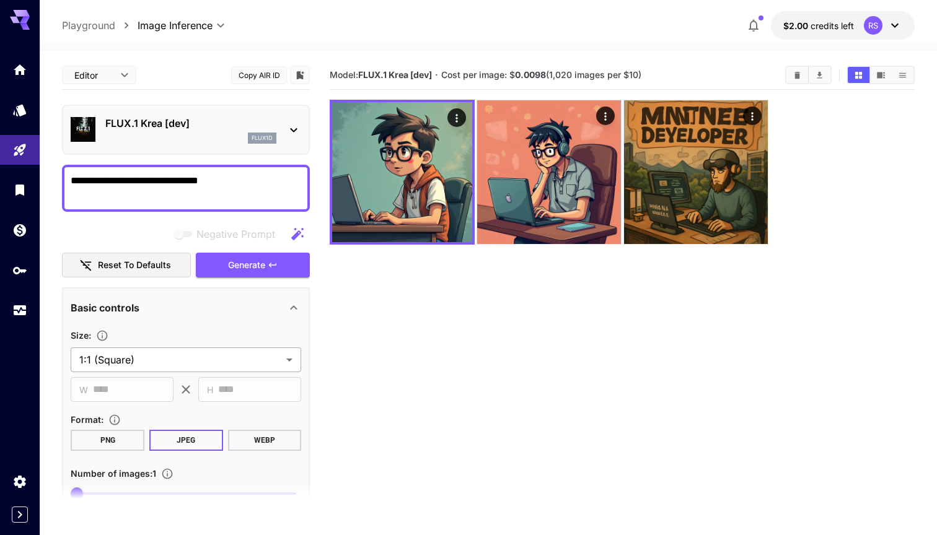
click at [180, 359] on body "**********" at bounding box center [468, 316] width 937 height 633
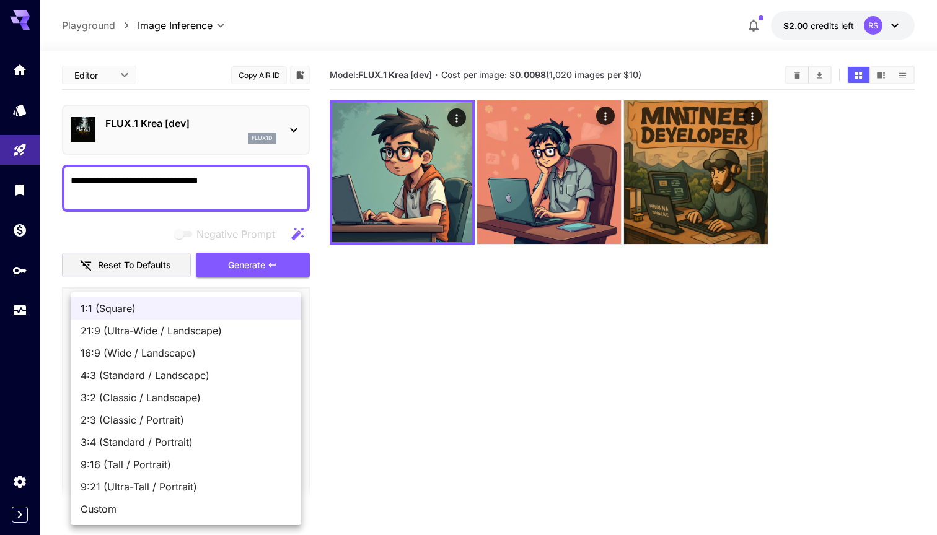
click at [524, 461] on div at bounding box center [468, 267] width 937 height 535
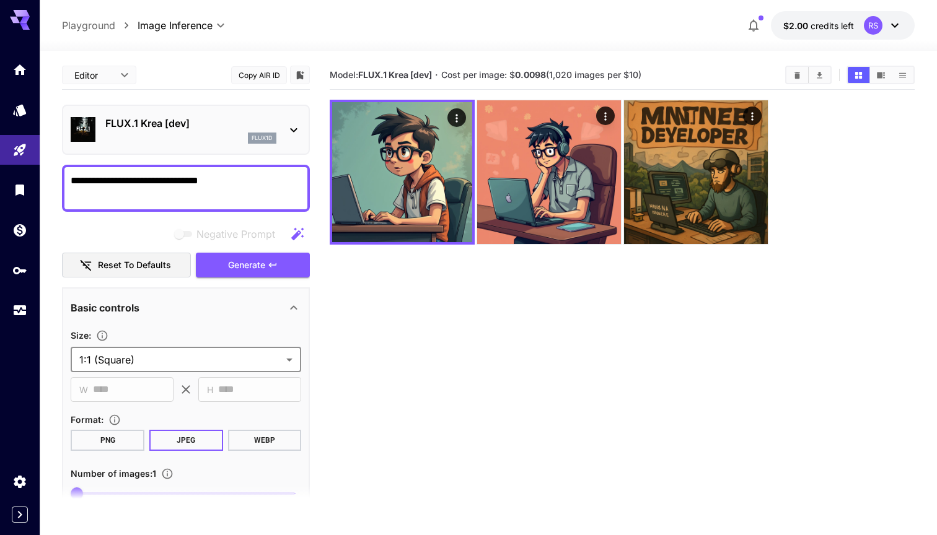
click at [224, 134] on div "flux1d" at bounding box center [190, 138] width 171 height 11
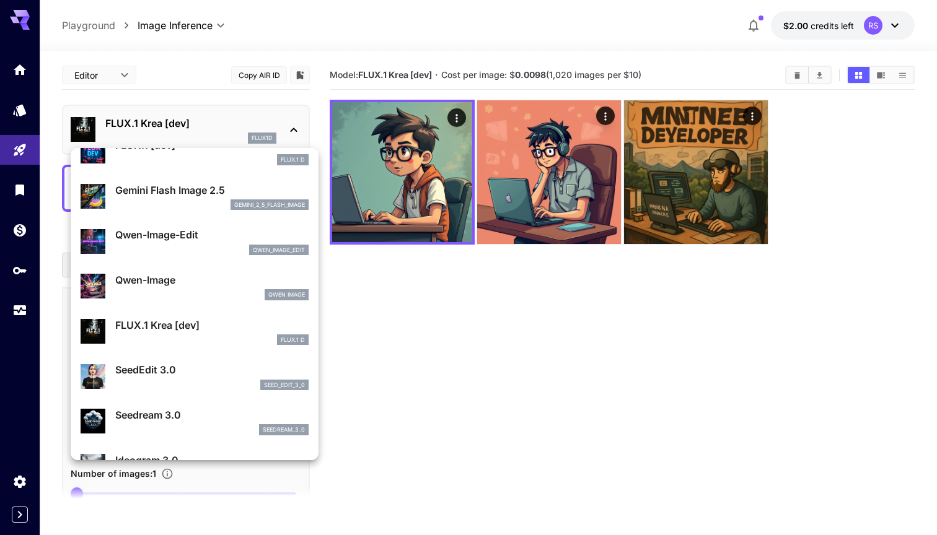
scroll to position [65, 0]
click at [208, 381] on div "seed_edit_3_0" at bounding box center [211, 384] width 193 height 11
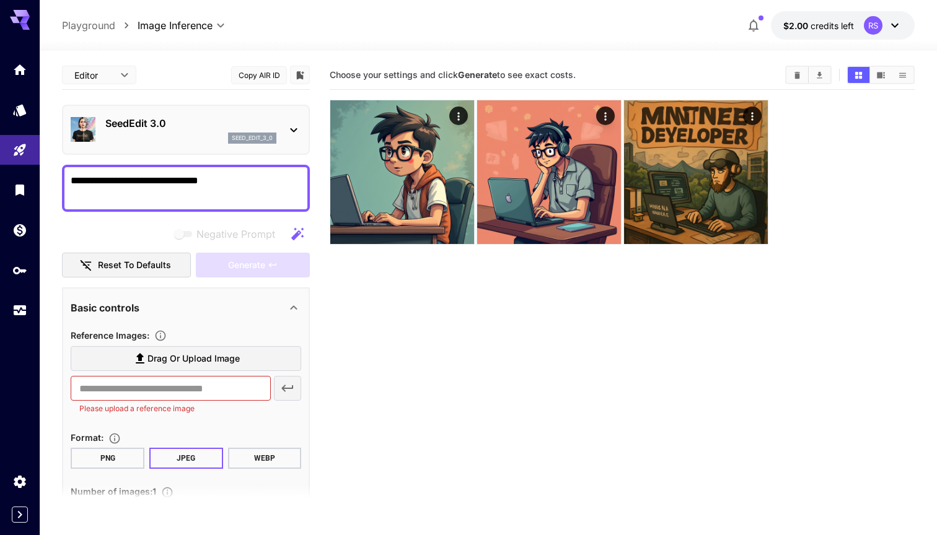
click at [187, 185] on textarea "**********" at bounding box center [186, 189] width 231 height 30
click at [169, 135] on div "seed_edit_3_0" at bounding box center [190, 138] width 171 height 11
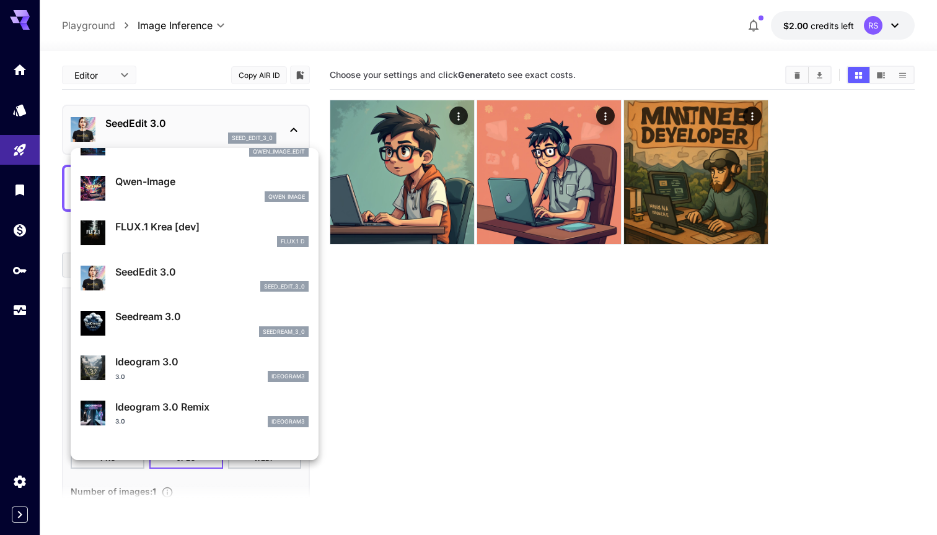
scroll to position [162, 0]
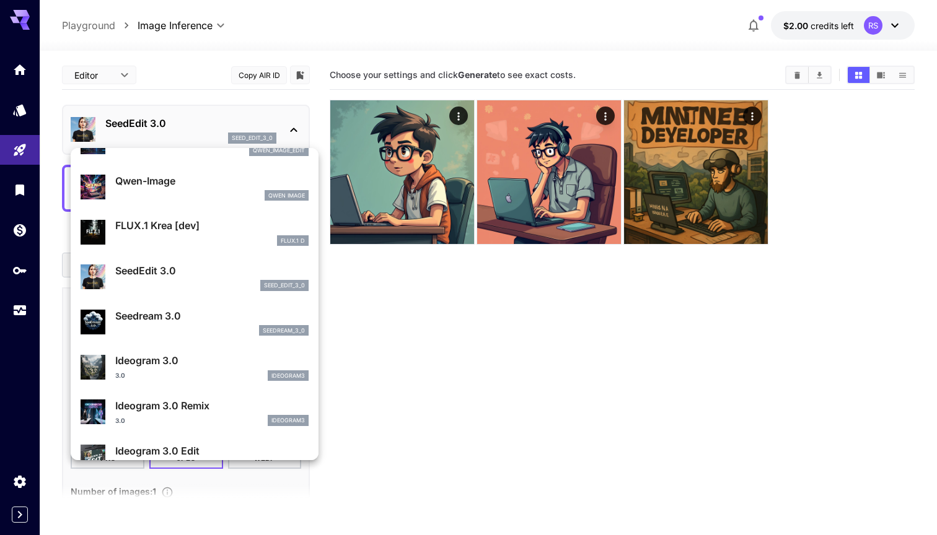
click at [187, 326] on div "seedream_3_0" at bounding box center [211, 330] width 193 height 11
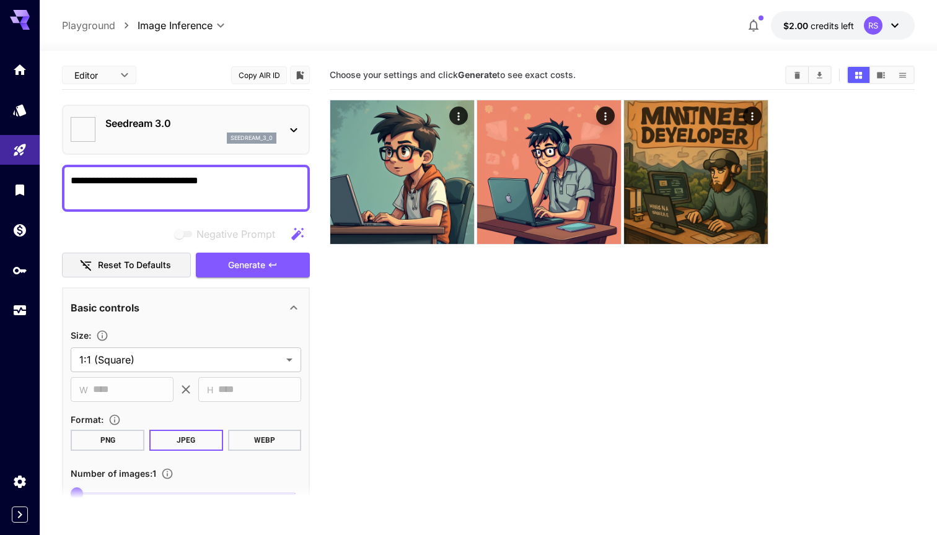
type input "***"
click at [264, 272] on span "Generate" at bounding box center [246, 265] width 37 height 15
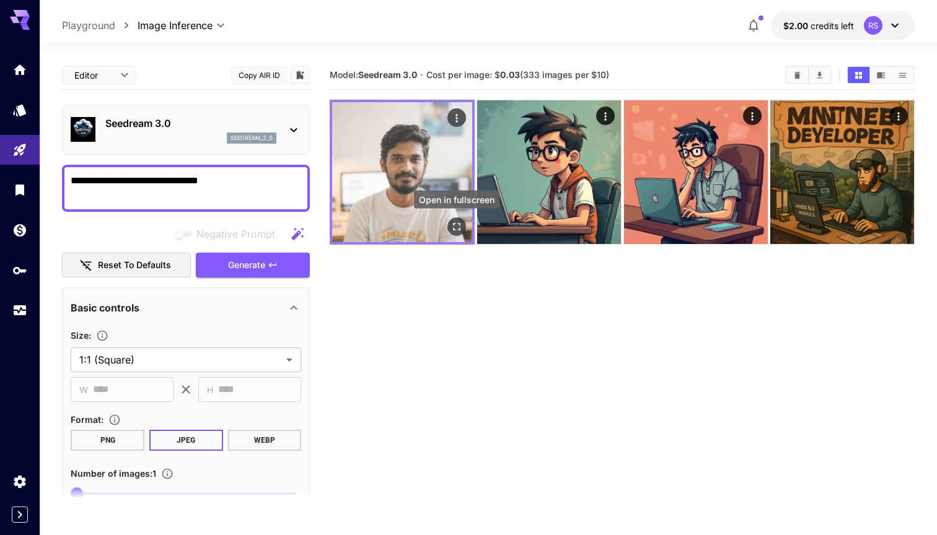
click at [460, 227] on icon "Open in fullscreen" at bounding box center [457, 227] width 12 height 12
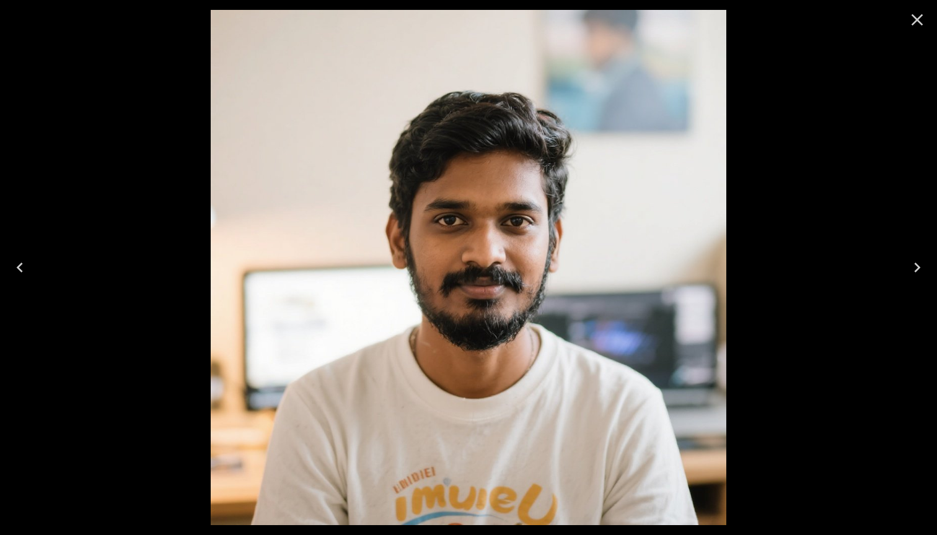
click at [914, 15] on icon "Close" at bounding box center [917, 20] width 20 height 20
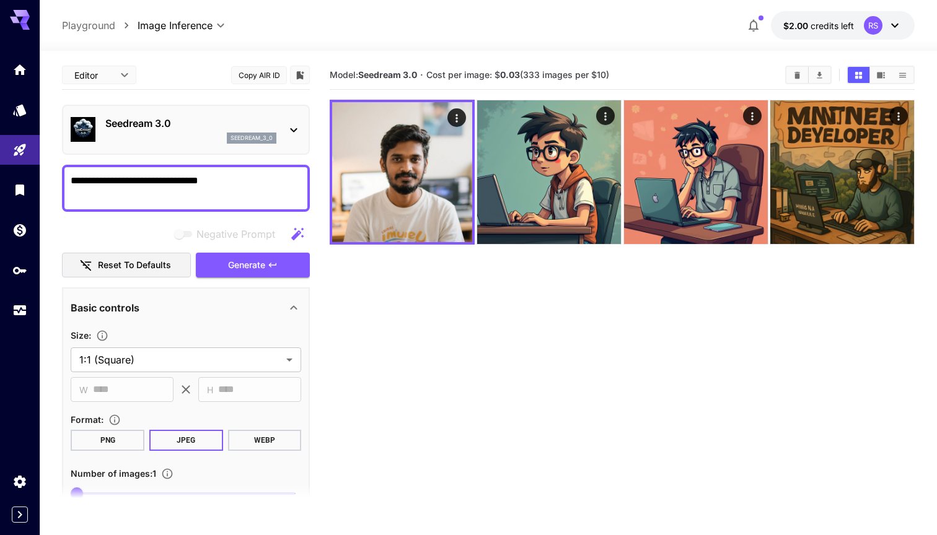
click at [669, 353] on section "Model: Seedream 3.0 · Cost per image: $ 0.03 (333 images per $10)" at bounding box center [622, 328] width 585 height 535
click at [244, 187] on textarea "**********" at bounding box center [186, 189] width 231 height 30
type textarea "**********"
click at [261, 271] on span "Generate" at bounding box center [246, 265] width 37 height 15
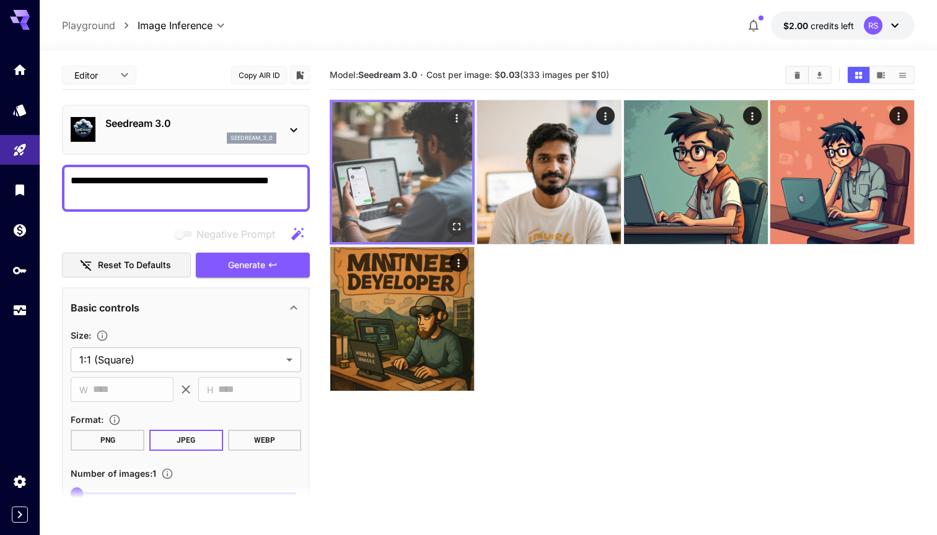
click at [402, 180] on img at bounding box center [402, 172] width 140 height 140
click at [460, 226] on icon "Open in fullscreen" at bounding box center [457, 227] width 12 height 12
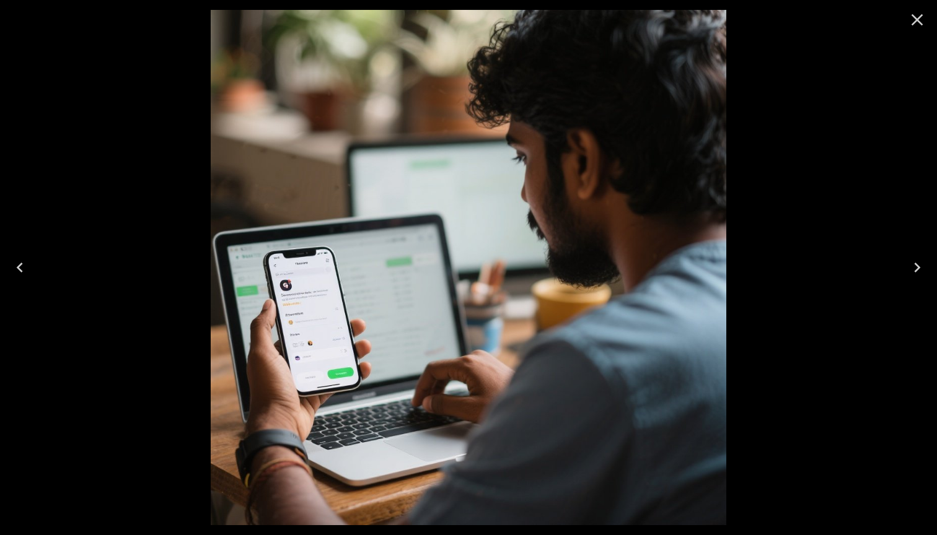
click at [851, 400] on div at bounding box center [468, 267] width 937 height 535
click at [922, 16] on icon "Close" at bounding box center [917, 20] width 20 height 20
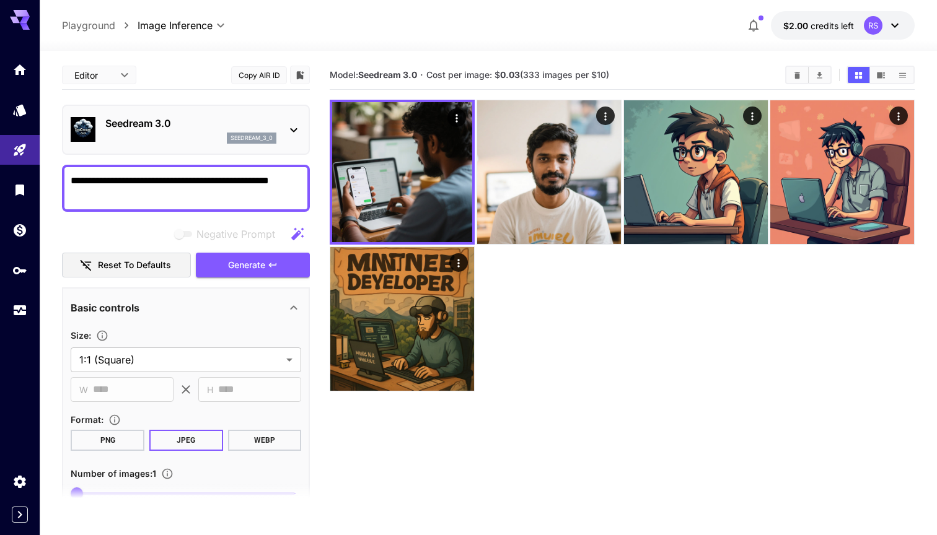
click at [213, 128] on p "Seedream 3.0" at bounding box center [190, 123] width 171 height 15
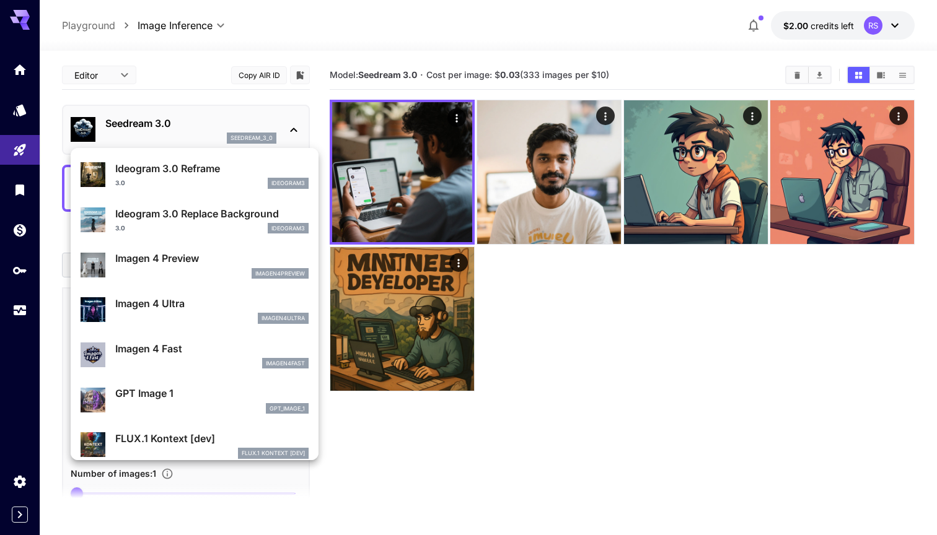
scroll to position [496, 0]
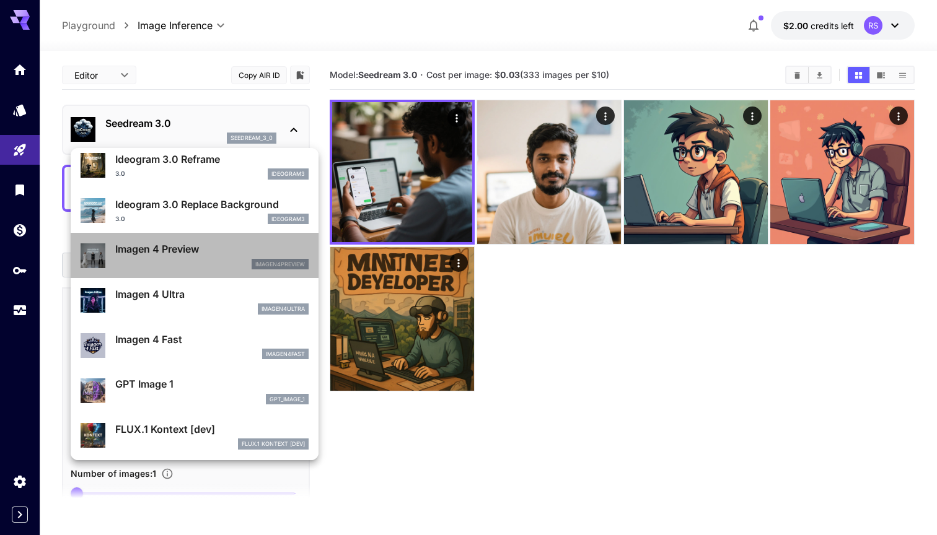
click at [186, 243] on p "Imagen 4 Preview" at bounding box center [211, 249] width 193 height 15
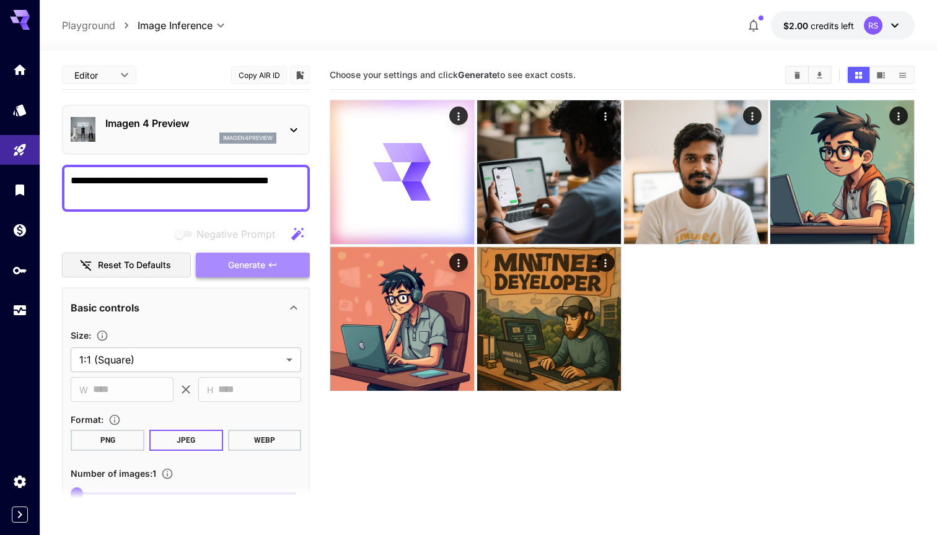
click at [258, 265] on span "Generate" at bounding box center [246, 265] width 37 height 15
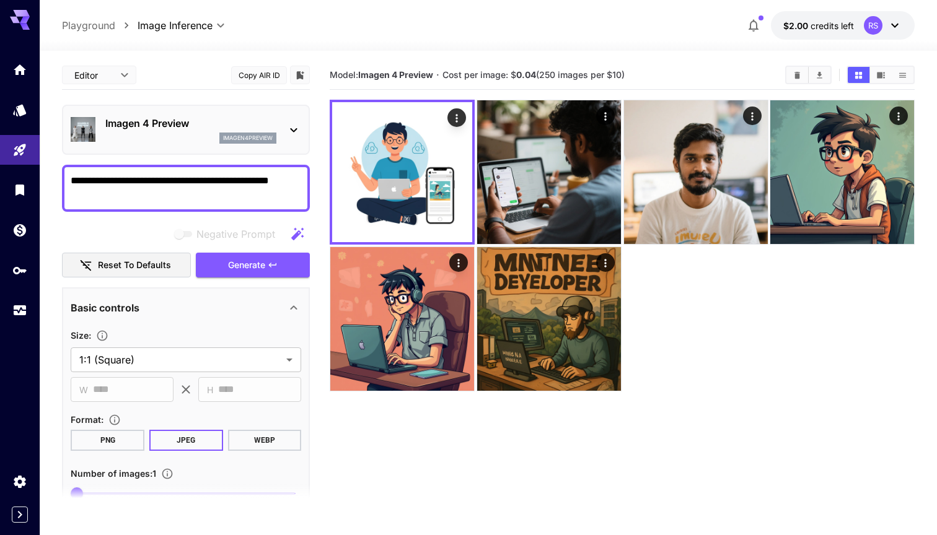
click at [224, 121] on p "Imagen 4 Preview" at bounding box center [190, 123] width 171 height 15
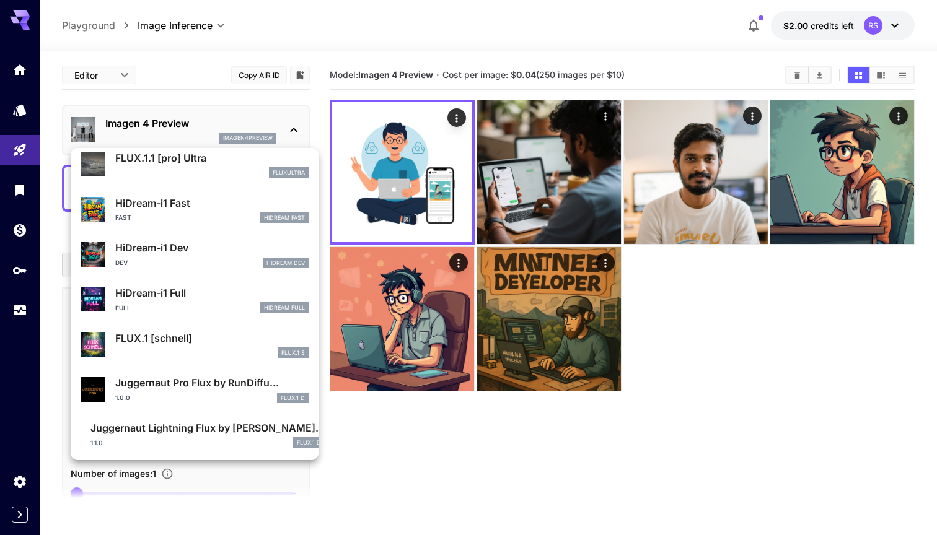
scroll to position [943, 0]
click at [212, 345] on div "FLUX.1 [schnell] FLUX.1 S" at bounding box center [211, 346] width 193 height 28
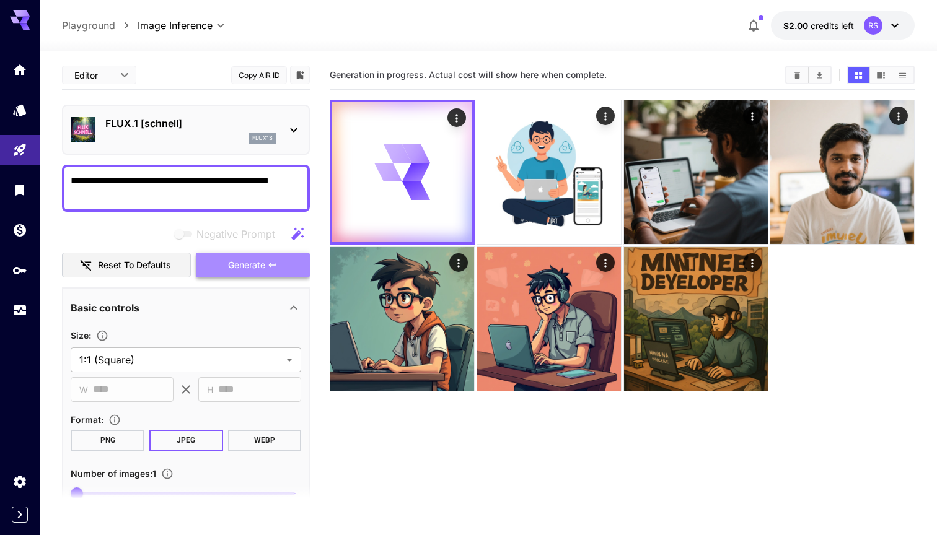
click at [269, 271] on button "Generate" at bounding box center [253, 265] width 114 height 25
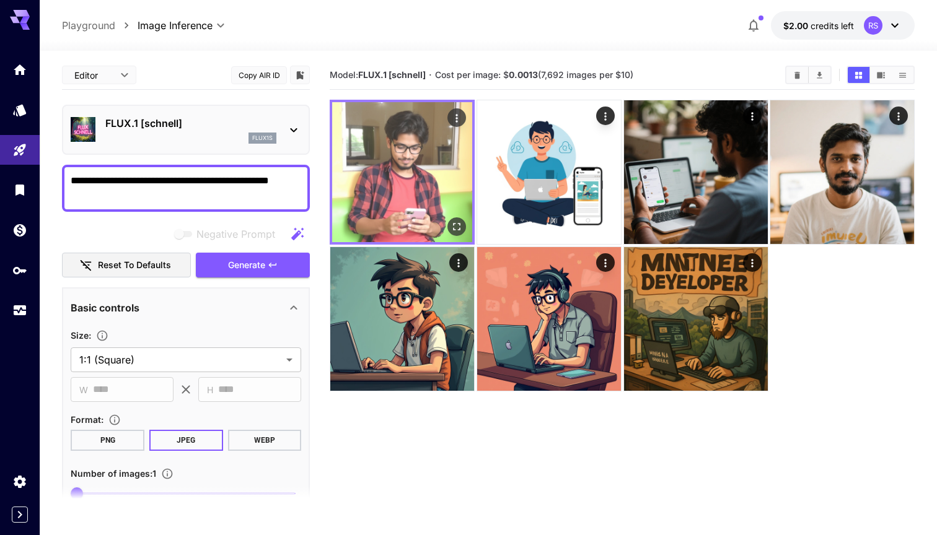
click at [405, 190] on img at bounding box center [402, 172] width 140 height 140
click at [455, 225] on icon "Open in fullscreen" at bounding box center [457, 227] width 12 height 12
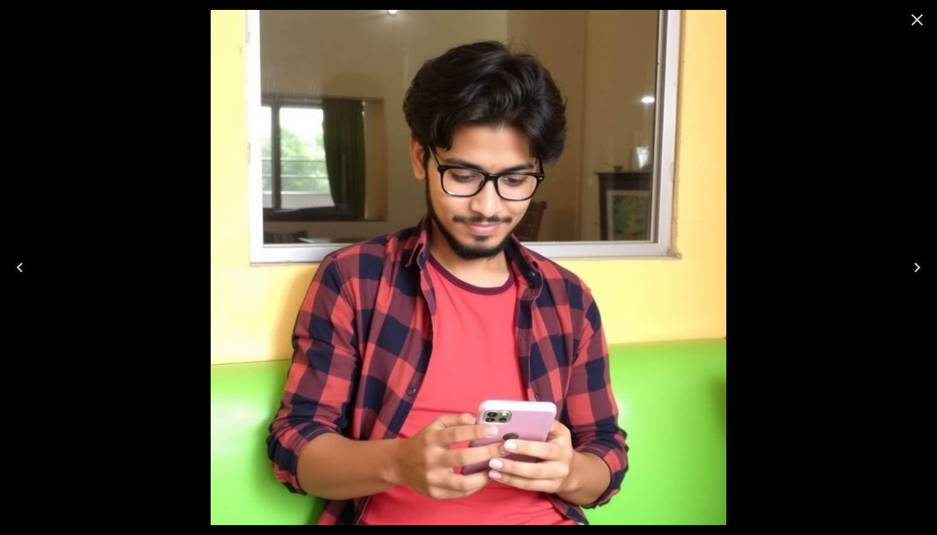
click at [856, 233] on div at bounding box center [468, 267] width 937 height 535
click at [918, 15] on icon "Close" at bounding box center [917, 20] width 20 height 20
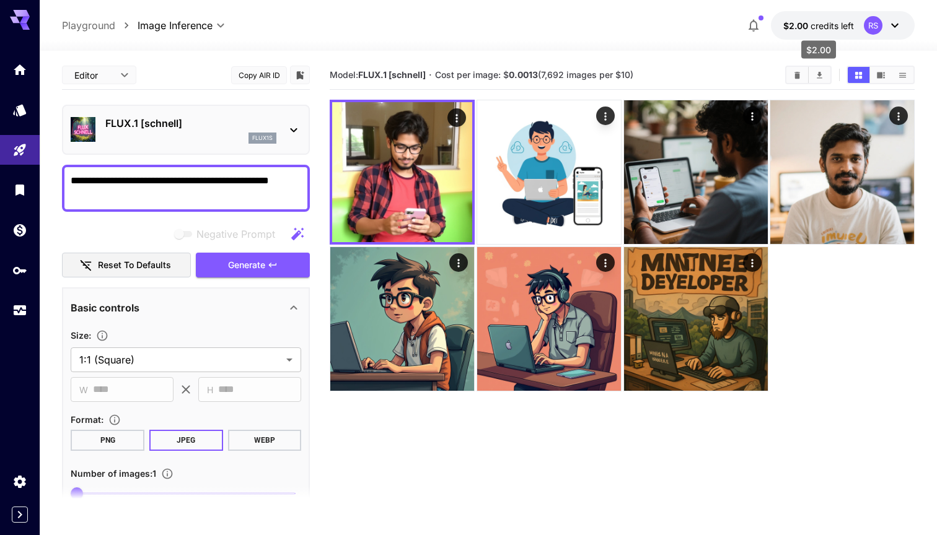
click at [845, 21] on span "credits left" at bounding box center [832, 25] width 43 height 11
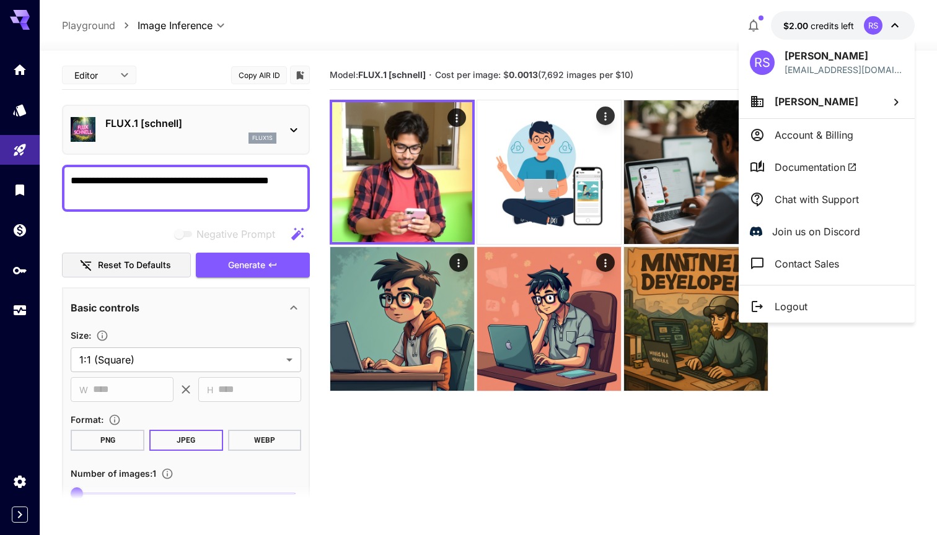
click at [864, 134] on li "Account & Billing" at bounding box center [827, 135] width 176 height 32
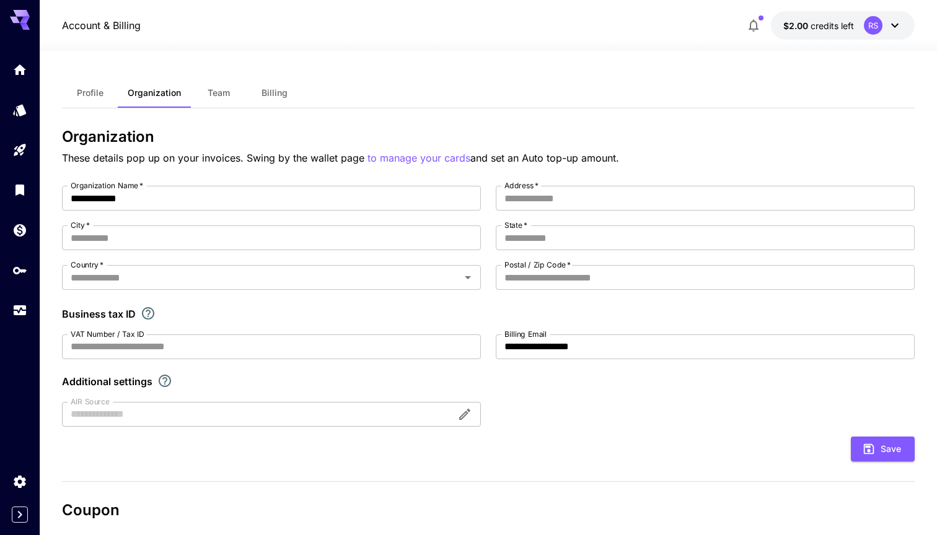
click at [755, 24] on icon "button" at bounding box center [753, 25] width 15 height 15
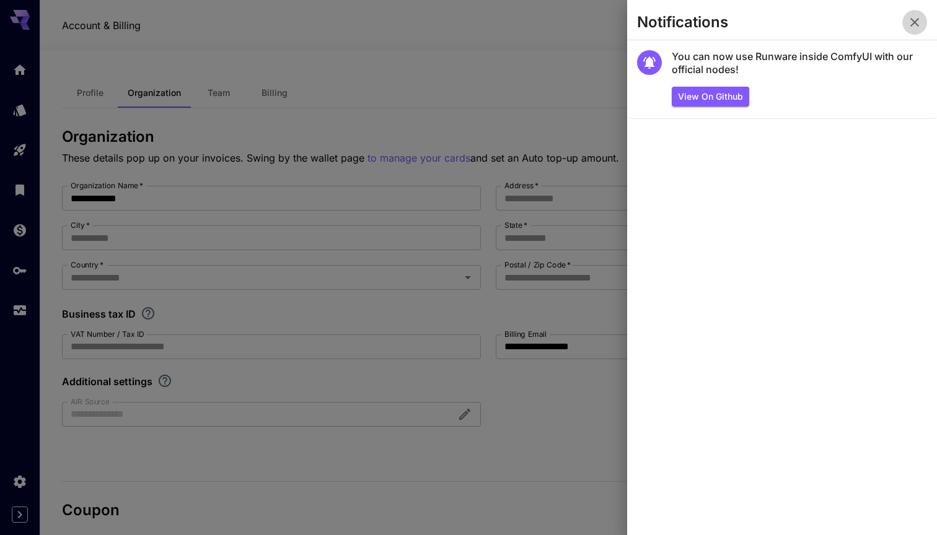
click at [908, 24] on icon "button" at bounding box center [914, 22] width 15 height 15
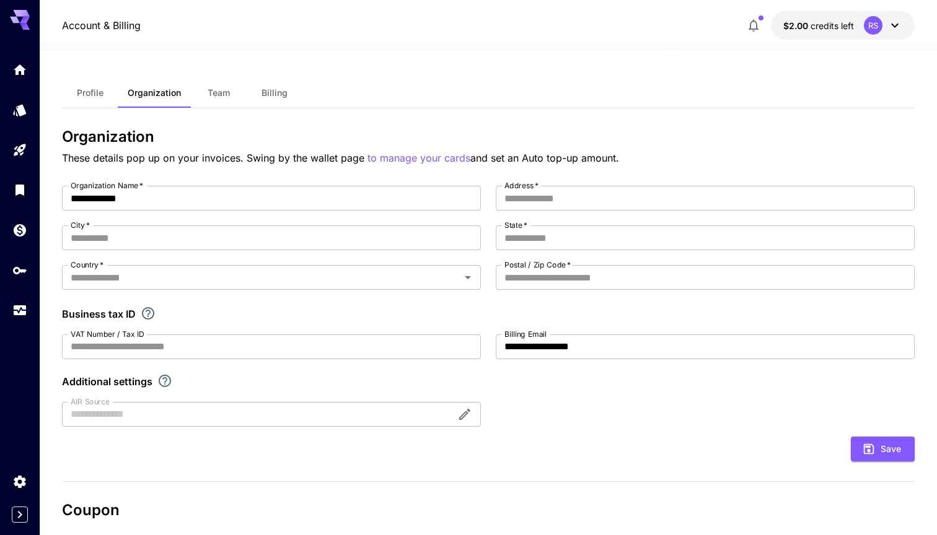
click at [895, 27] on icon at bounding box center [894, 26] width 7 height 4
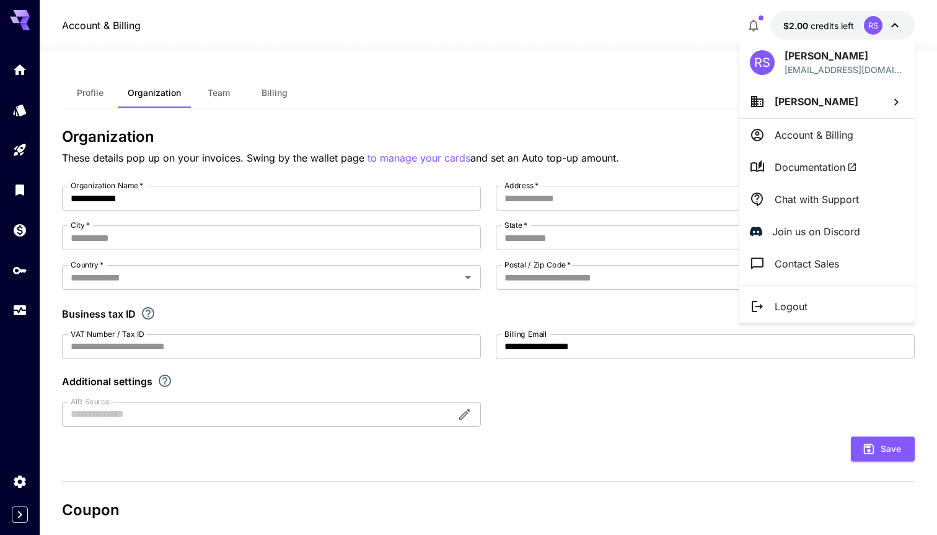
click at [561, 74] on div at bounding box center [468, 267] width 937 height 535
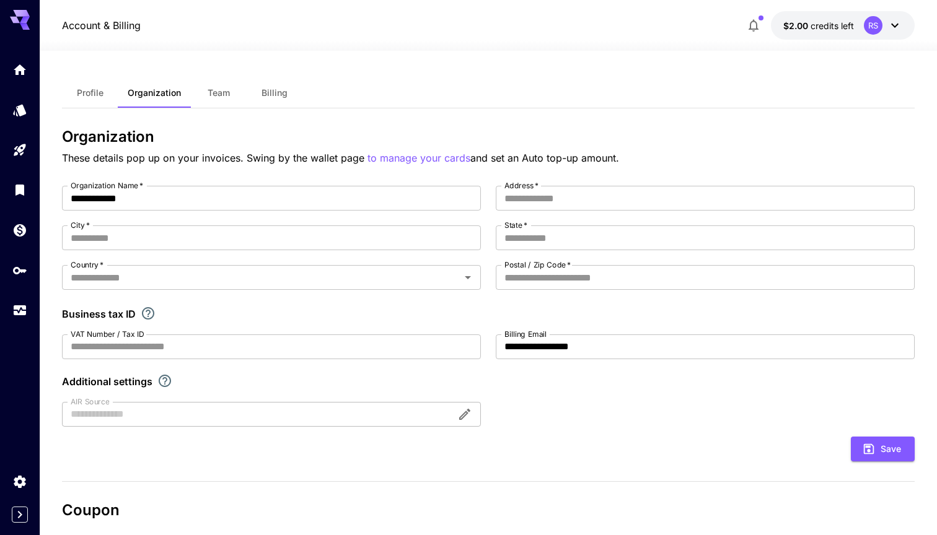
click at [95, 94] on span "Profile" at bounding box center [90, 92] width 27 height 11
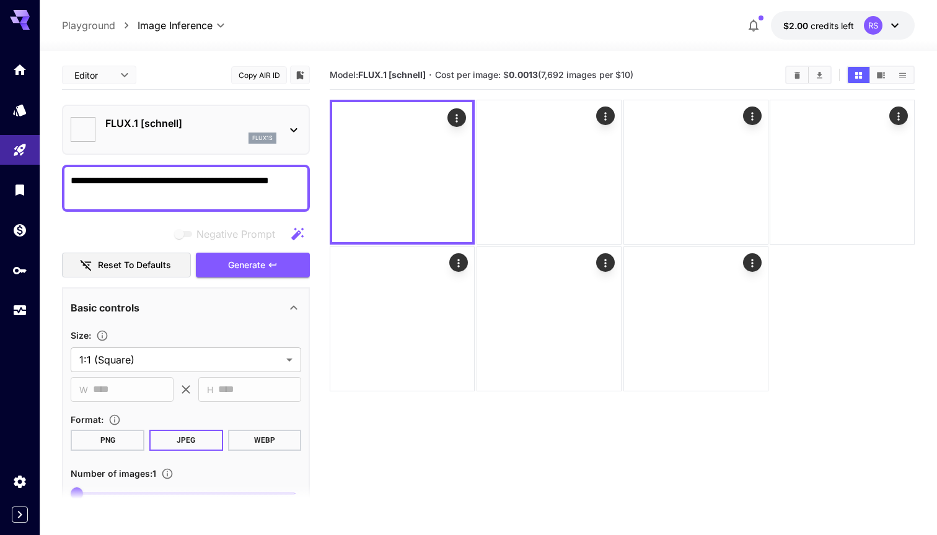
type input "**********"
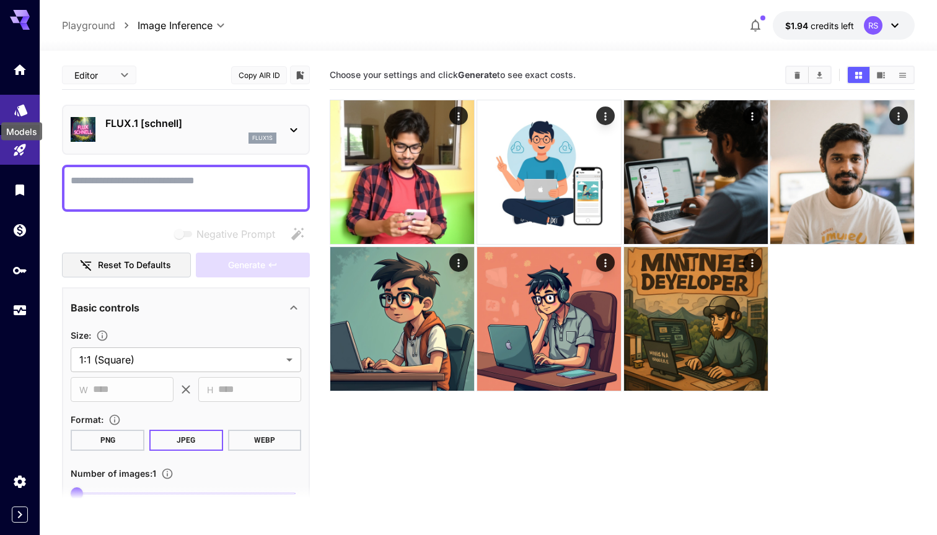
click at [16, 105] on icon "Models" at bounding box center [21, 106] width 15 height 15
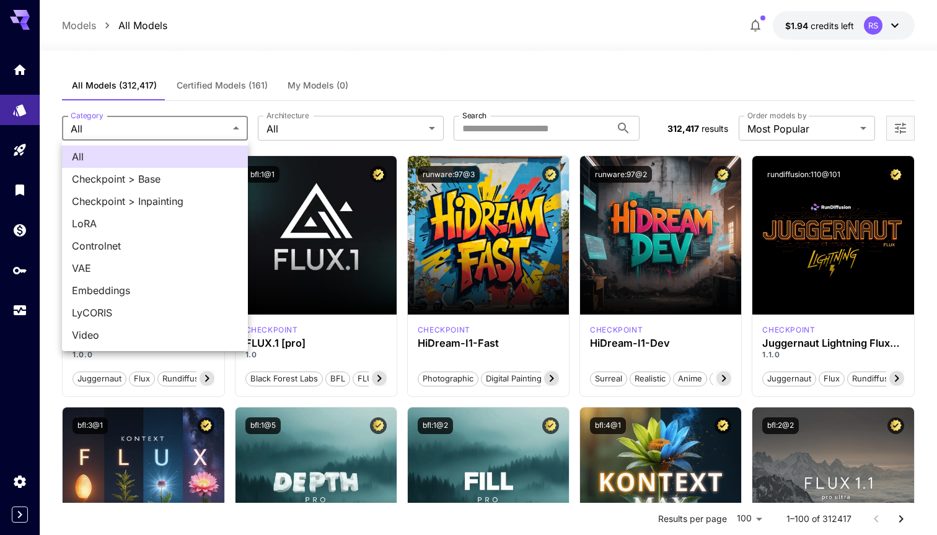
click at [422, 48] on div at bounding box center [468, 267] width 937 height 535
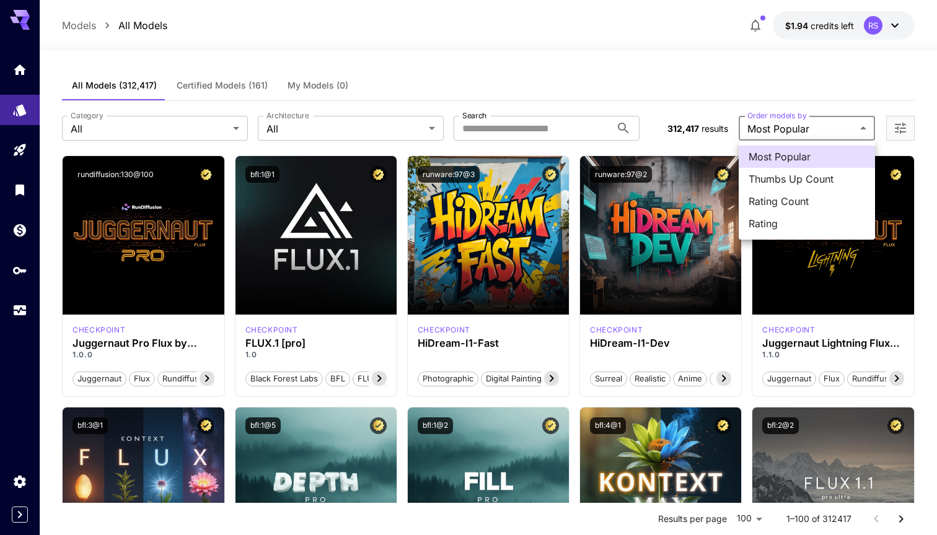
click at [696, 27] on div at bounding box center [468, 267] width 937 height 535
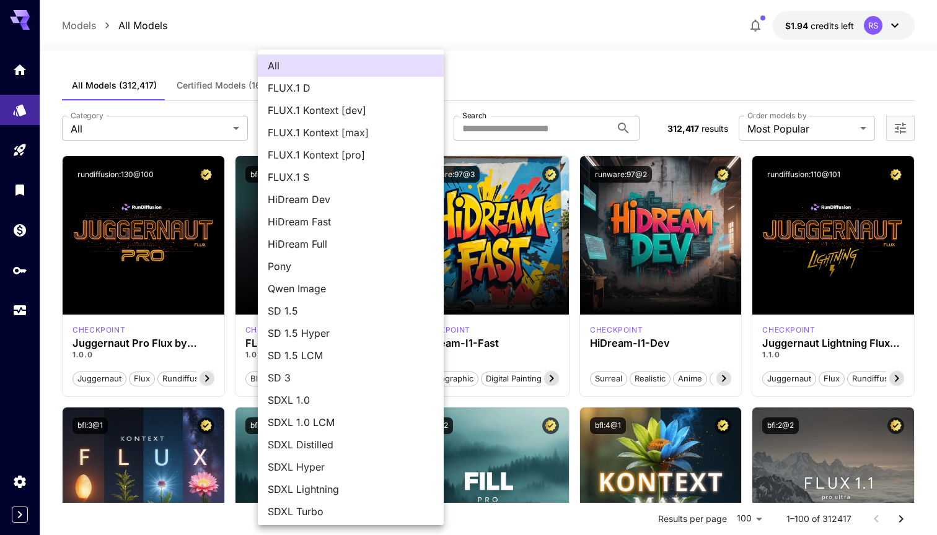
click at [518, 73] on div at bounding box center [468, 267] width 937 height 535
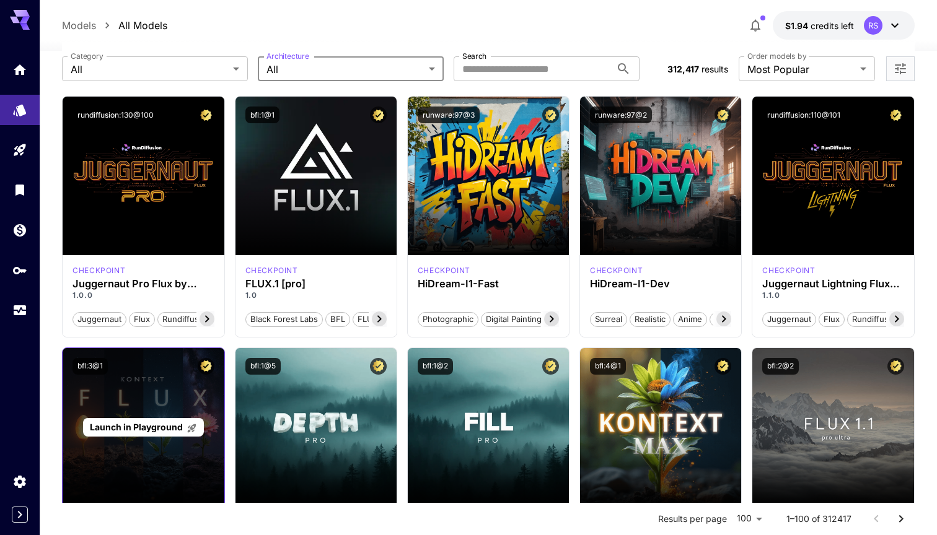
scroll to position [59, 0]
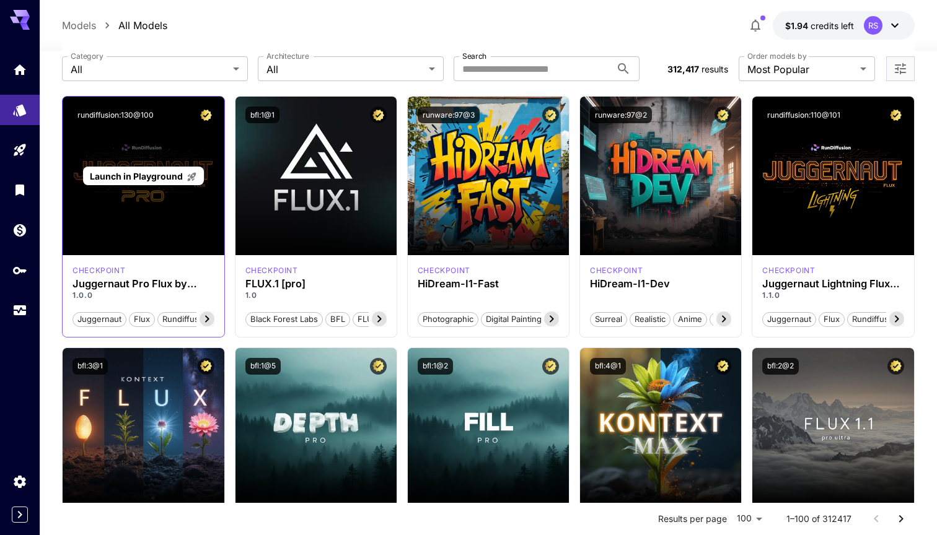
click at [154, 209] on div "Launch in Playground" at bounding box center [143, 176] width 161 height 159
click at [162, 182] on p "Launch in Playground" at bounding box center [143, 176] width 107 height 13
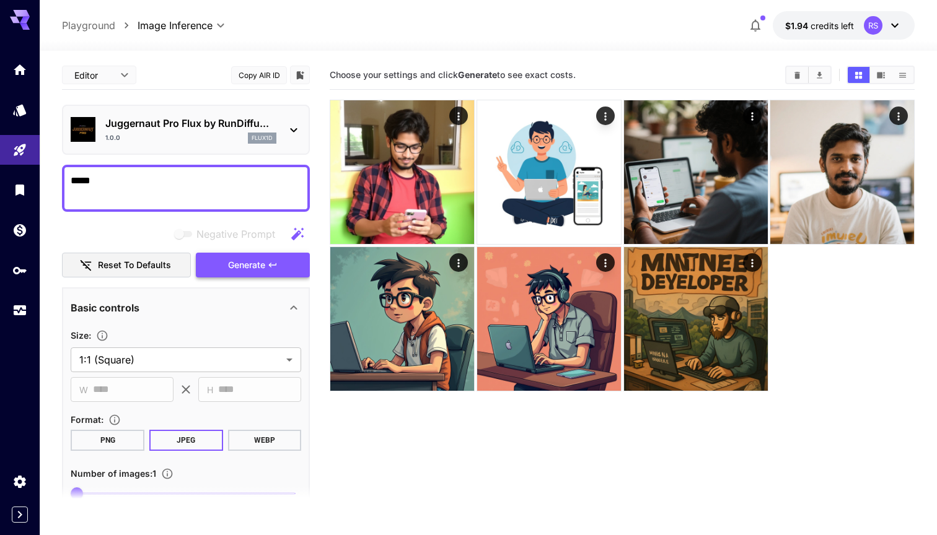
type textarea "****"
click at [253, 263] on span "Generate" at bounding box center [246, 265] width 37 height 15
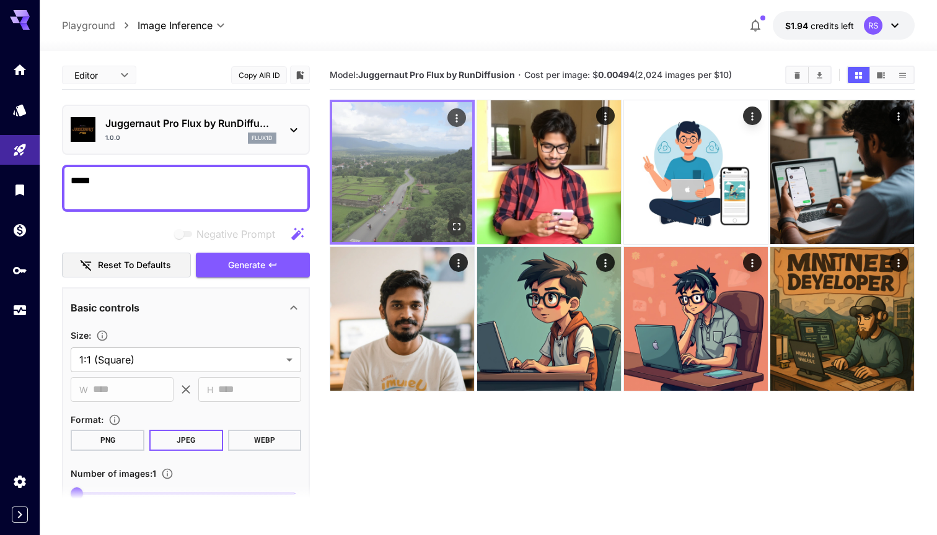
click at [405, 188] on img at bounding box center [402, 172] width 140 height 140
click at [460, 225] on icon "Open in fullscreen" at bounding box center [457, 227] width 12 height 12
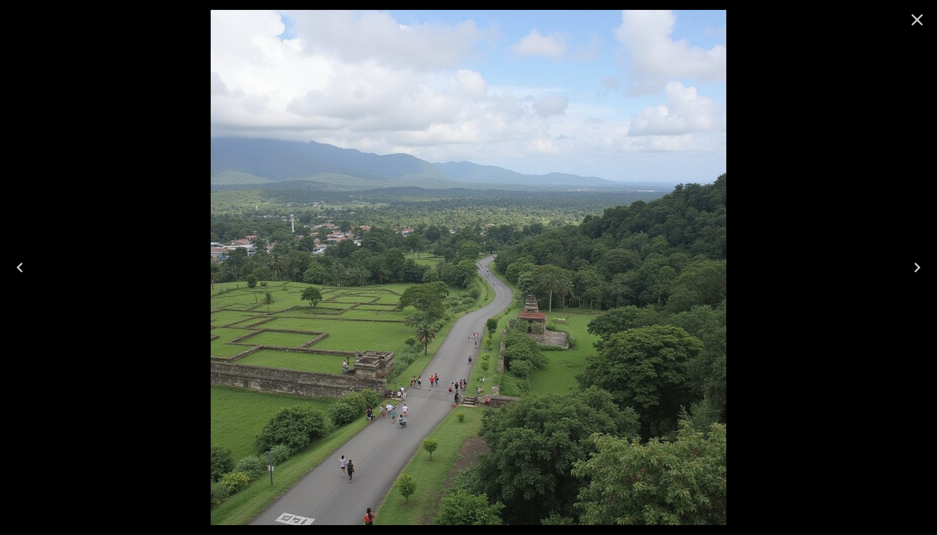
click at [917, 20] on icon "Close" at bounding box center [918, 20] width 12 height 12
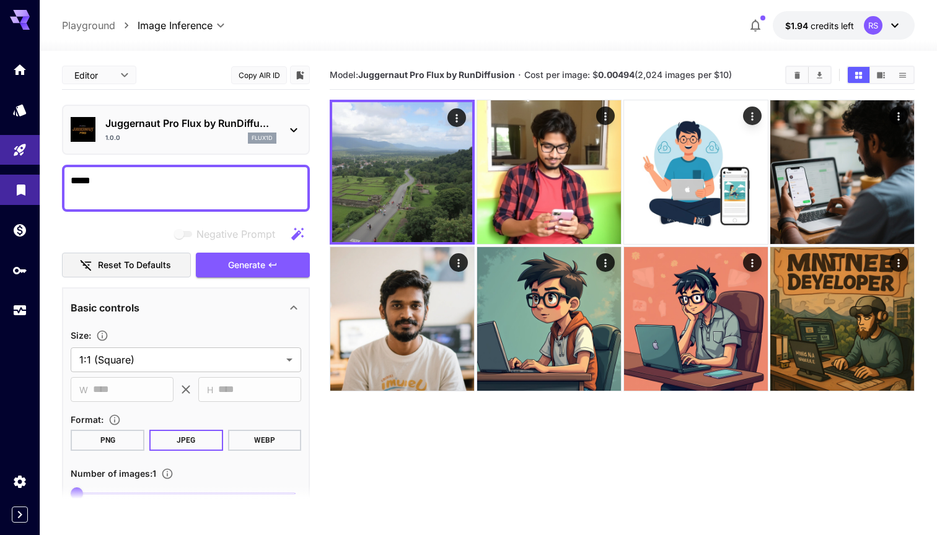
drag, startPoint x: 104, startPoint y: 177, endPoint x: 11, endPoint y: 177, distance: 93.0
click at [11, 177] on div "**********" at bounding box center [468, 316] width 937 height 633
type textarea "*******"
click at [255, 265] on span "Generate" at bounding box center [246, 265] width 37 height 15
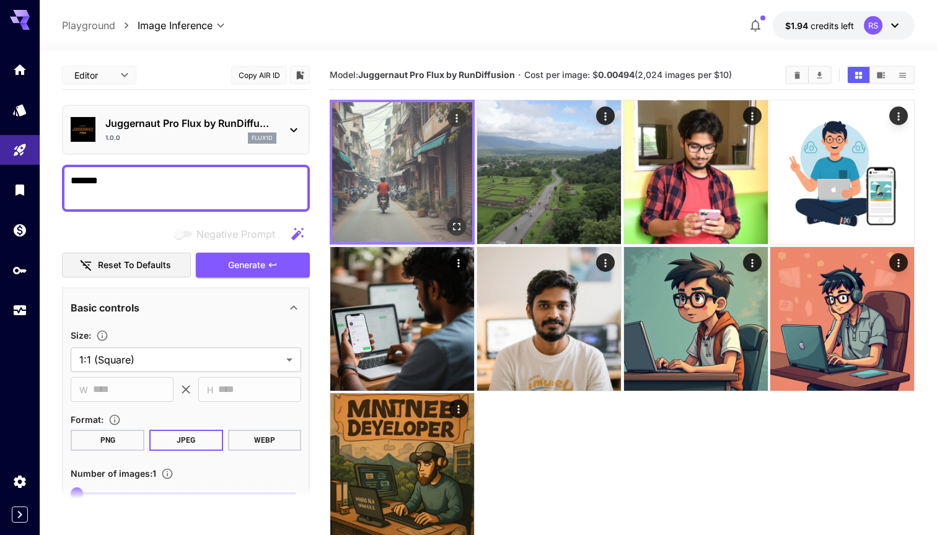
click at [422, 169] on img at bounding box center [402, 172] width 140 height 140
click at [456, 226] on icon "Open in fullscreen" at bounding box center [457, 227] width 12 height 12
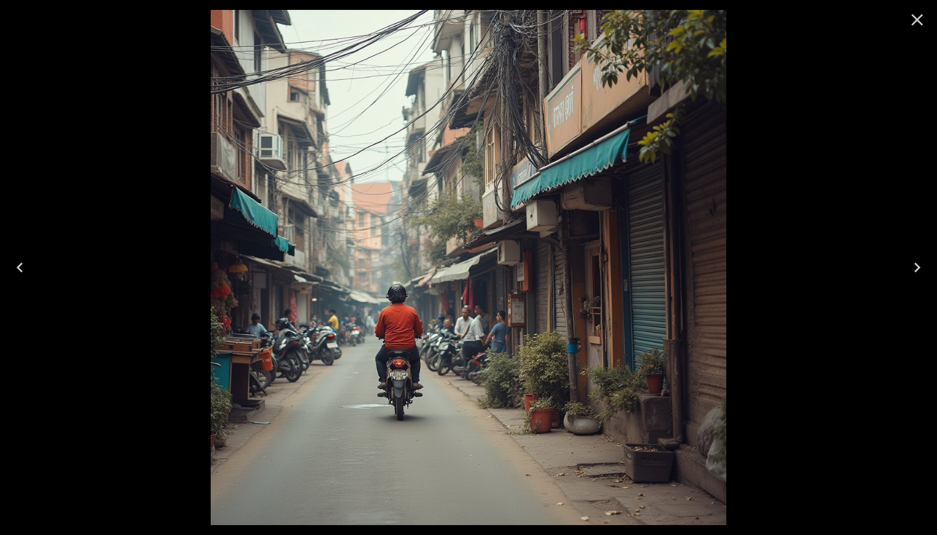
click at [925, 19] on icon "Close" at bounding box center [917, 20] width 20 height 20
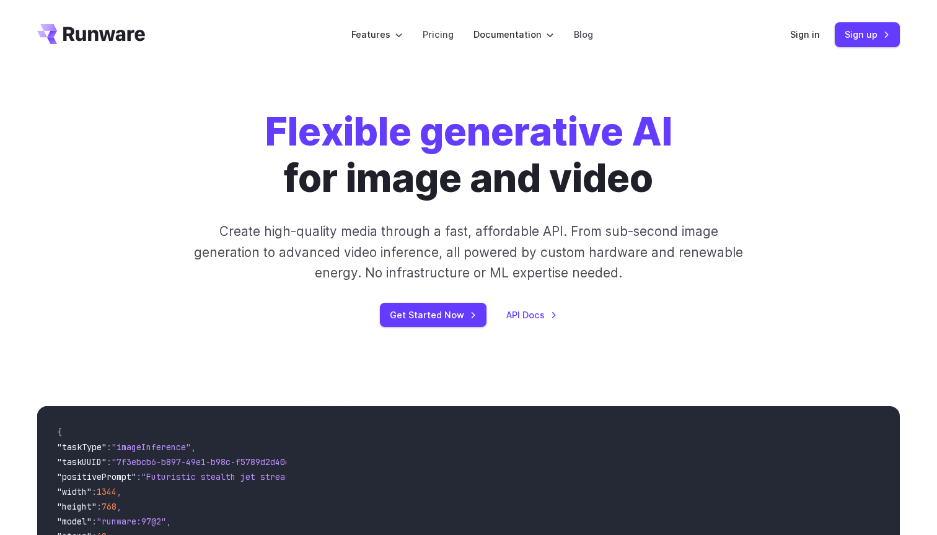
click at [845, 138] on div "Flexible generative AI for image and video Create high-quality media through a …" at bounding box center [468, 218] width 863 height 218
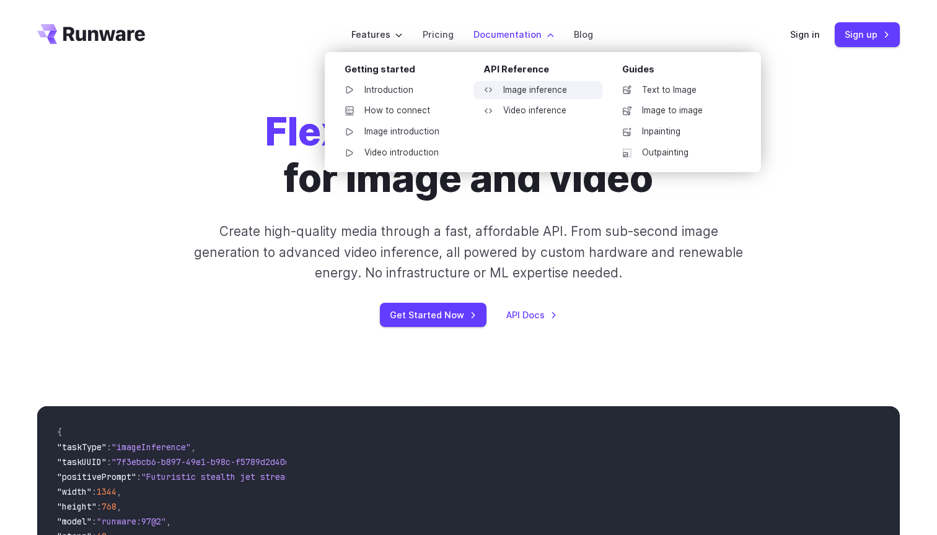
click at [526, 92] on link "Image inference" at bounding box center [537, 90] width 129 height 19
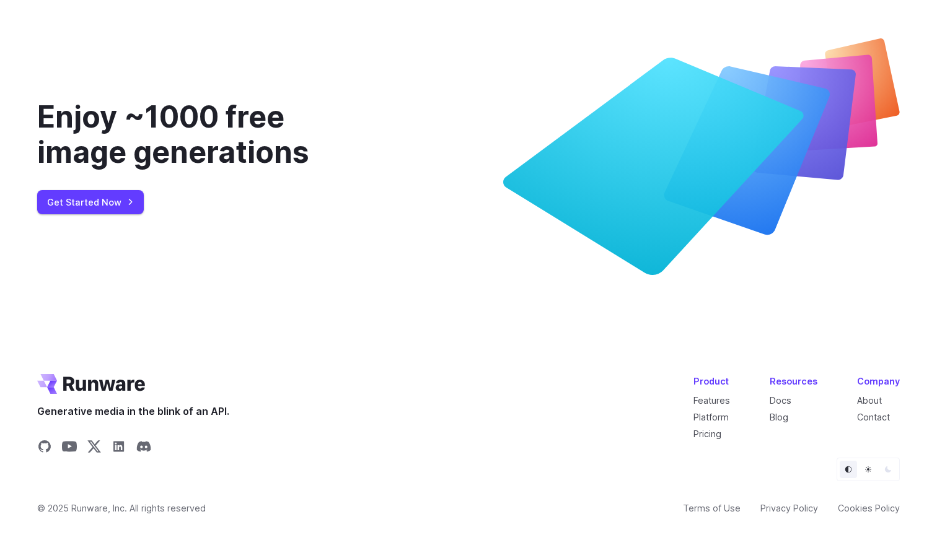
scroll to position [4572, 0]
click at [873, 399] on link "About" at bounding box center [869, 400] width 25 height 11
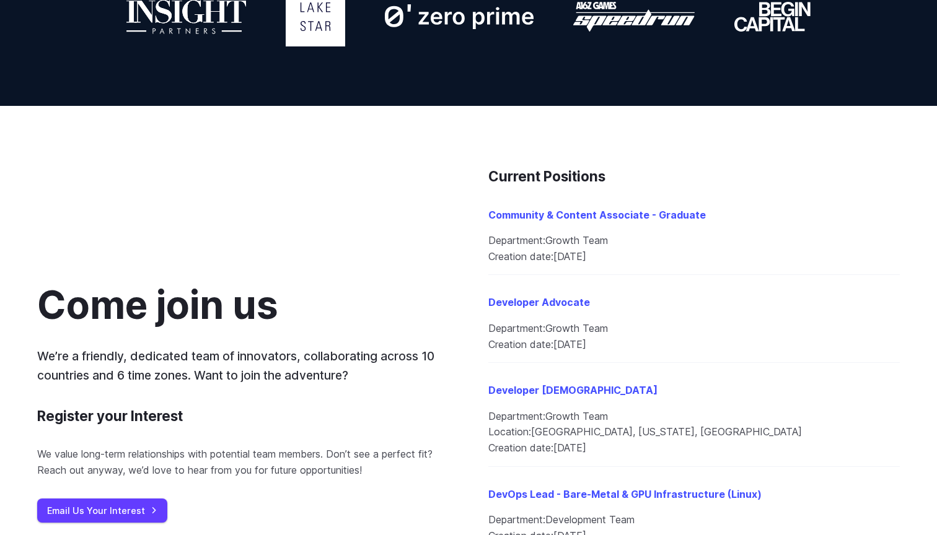
scroll to position [1242, 0]
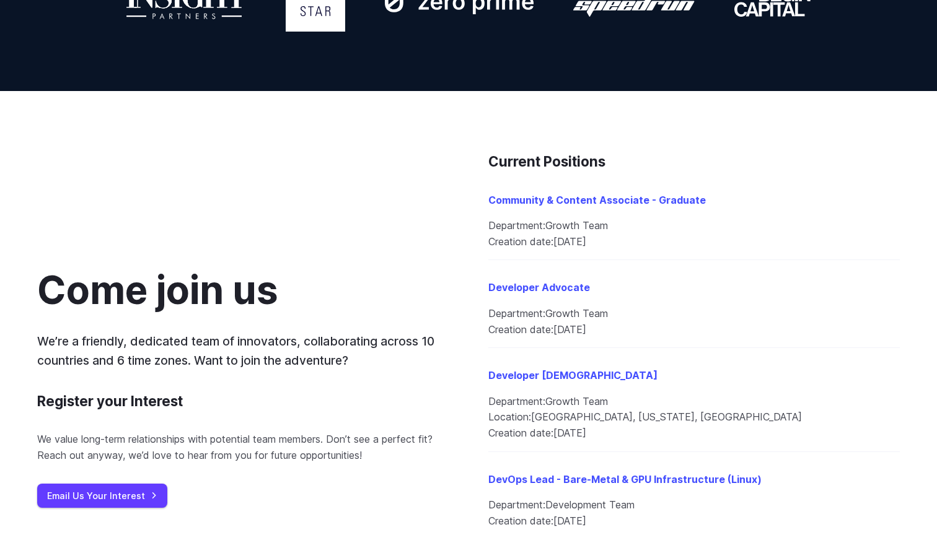
click at [553, 284] on link "Developer Advocate" at bounding box center [539, 287] width 102 height 12
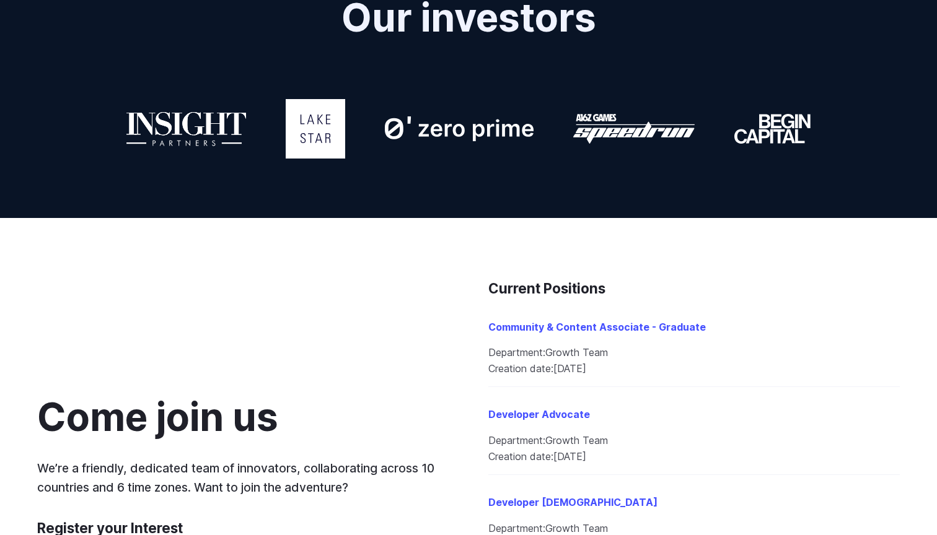
scroll to position [1066, 0]
